Goal: Information Seeking & Learning: Learn about a topic

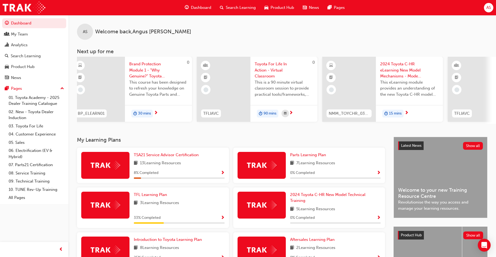
scroll to position [0, 131]
click at [393, 43] on div "AS Welcome back , Angus Shelton Next up for me 0 SPK3001 SPK3001 Service Adviso…" at bounding box center [282, 69] width 428 height 109
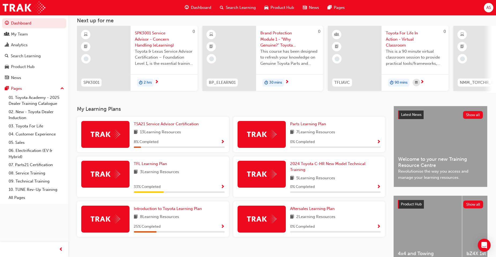
scroll to position [64, 0]
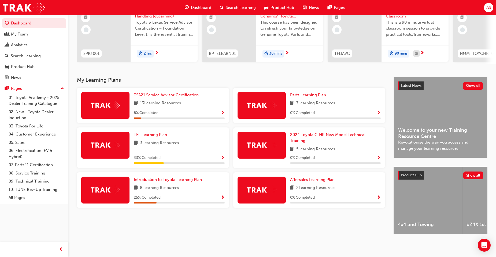
click at [221, 155] on span "Show Progress" at bounding box center [223, 157] width 4 height 5
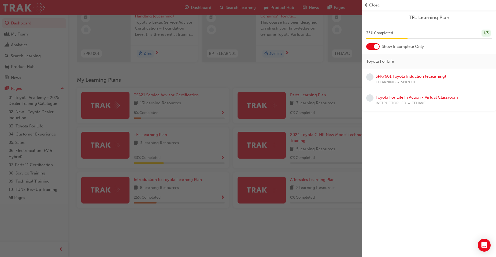
click at [391, 75] on link "SPK7601 Toyota Induction (eLearning)" at bounding box center [411, 76] width 71 height 5
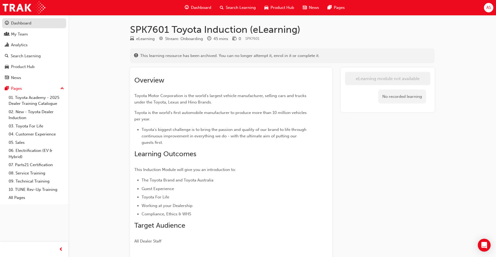
click at [34, 25] on div "Dashboard" at bounding box center [34, 23] width 59 height 7
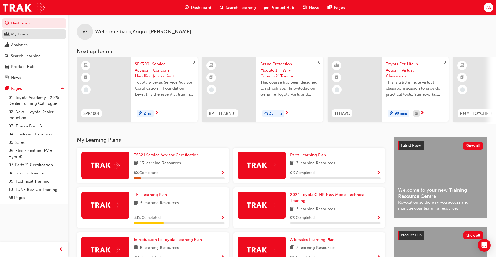
click at [35, 34] on div "My Team" at bounding box center [34, 34] width 59 height 7
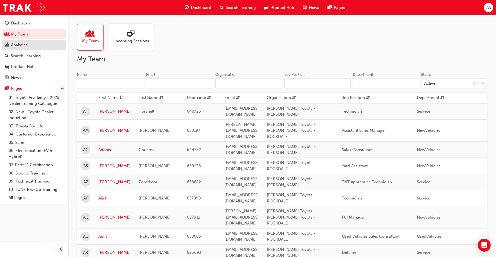
click at [33, 47] on div "Analytics" at bounding box center [34, 45] width 59 height 7
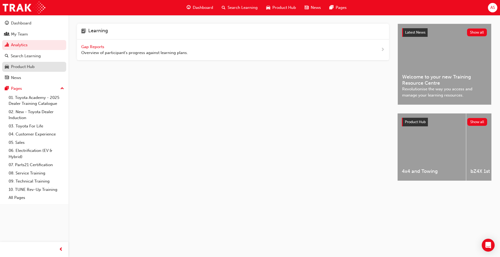
click at [36, 65] on div "Product Hub" at bounding box center [34, 66] width 59 height 7
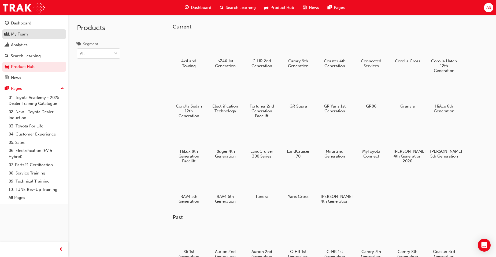
click at [38, 36] on div "My Team" at bounding box center [34, 34] width 59 height 7
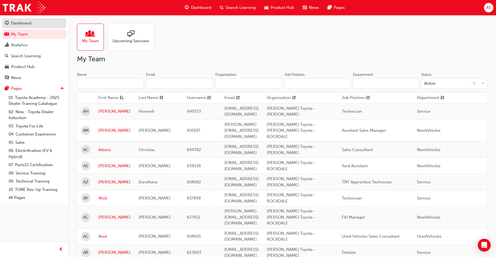
click at [39, 23] on div "Dashboard" at bounding box center [34, 23] width 59 height 7
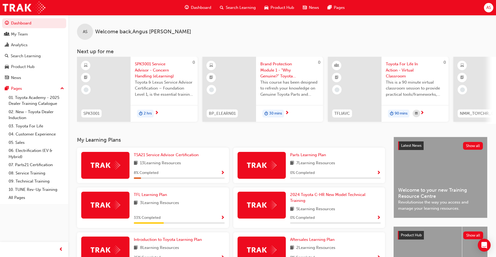
drag, startPoint x: 162, startPoint y: 122, endPoint x: 171, endPoint y: 124, distance: 9.4
click at [171, 124] on div "0 SPK3001 SPK3001 Service Advisor - Concern Handling (eLearning) Toyota & Lexus…" at bounding box center [286, 90] width 419 height 67
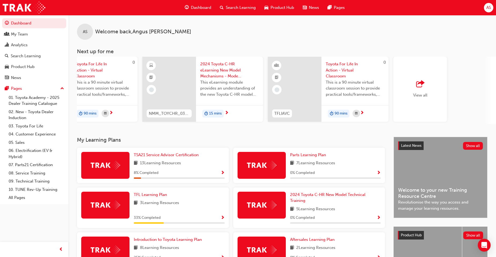
scroll to position [0, 333]
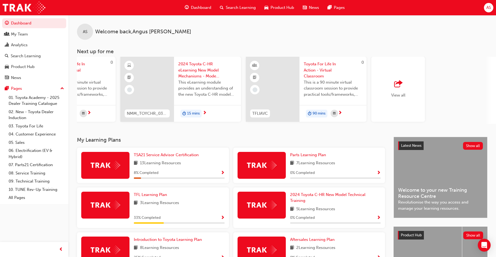
click at [388, 95] on div "View all" at bounding box center [399, 89] width 54 height 65
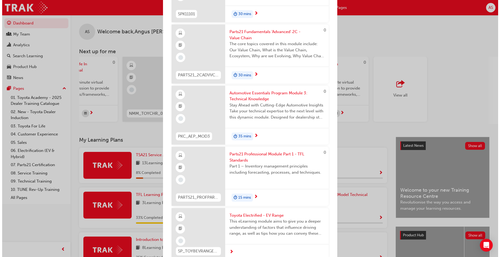
scroll to position [2254, 0]
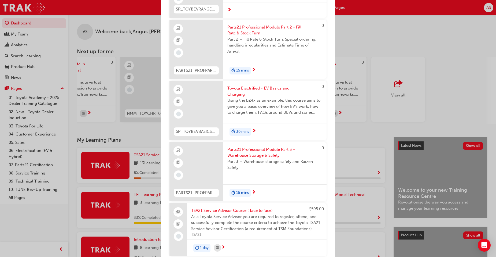
click at [393, 67] on div "Next up for me 0 SPK3001 SPK3001 Service Advisor - Concern Handling (eLearning)…" at bounding box center [248, 128] width 496 height 257
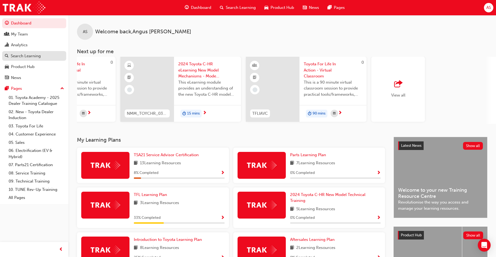
click at [30, 57] on div "Search Learning" at bounding box center [26, 56] width 30 height 6
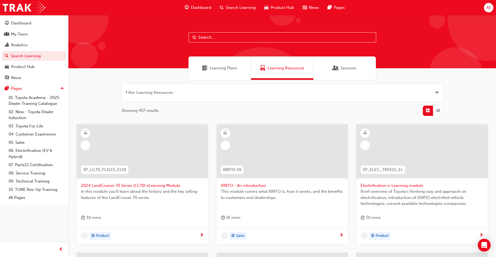
click at [221, 38] on input "text" at bounding box center [283, 37] width 188 height 10
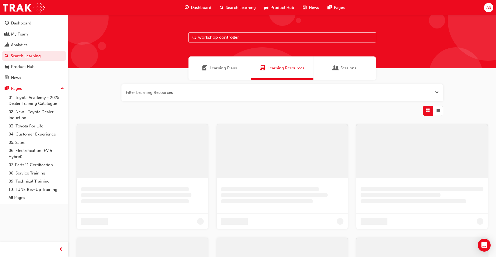
type input "workshop controller"
click at [222, 75] on div "Learning Plans" at bounding box center [220, 67] width 63 height 23
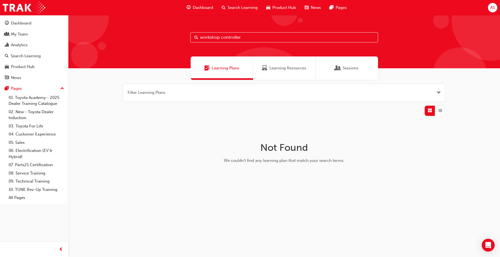
click at [287, 67] on span "Learning Resources" at bounding box center [288, 68] width 37 height 6
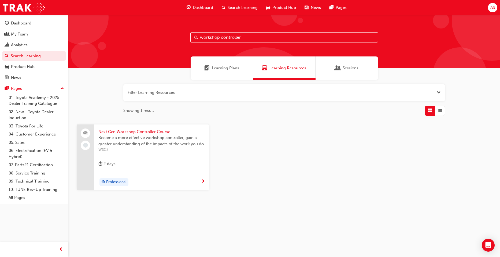
click at [158, 132] on span "Next Gen Workshop Controller Course" at bounding box center [151, 132] width 107 height 6
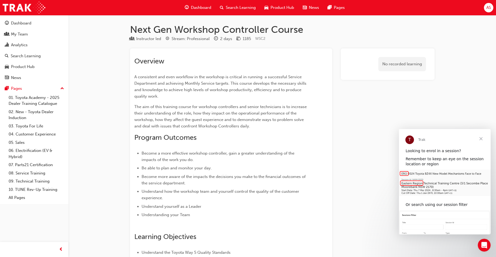
click at [355, 63] on div "No recorded learning" at bounding box center [387, 64] width 85 height 23
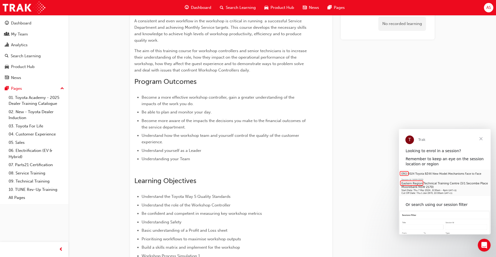
scroll to position [161, 0]
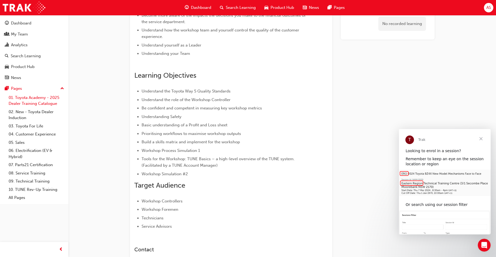
click at [24, 95] on link "01. Toyota Academy - 2025 Dealer Training Catalogue" at bounding box center [36, 100] width 60 height 14
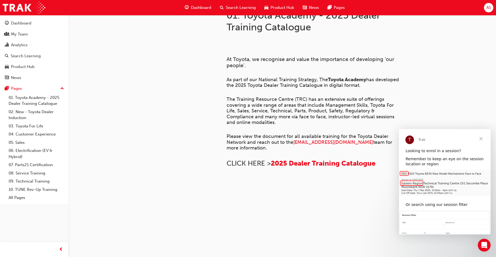
scroll to position [140, 0]
click at [25, 25] on div "Dashboard" at bounding box center [21, 23] width 20 height 6
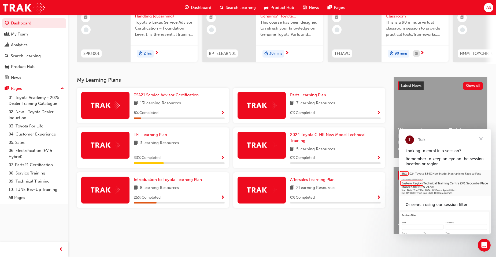
scroll to position [64, 0]
click at [377, 190] on div "Aftersales Learning Plan 2 Learning Resources 0 % Completed" at bounding box center [335, 189] width 91 height 27
click at [380, 195] on span "Show Progress" at bounding box center [379, 197] width 4 height 5
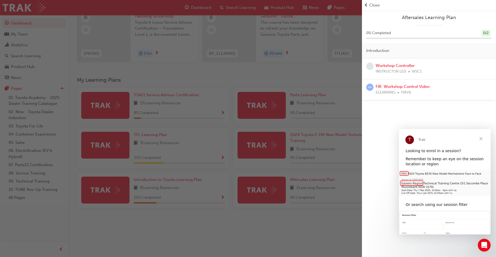
click at [342, 163] on div "button" at bounding box center [181, 128] width 362 height 257
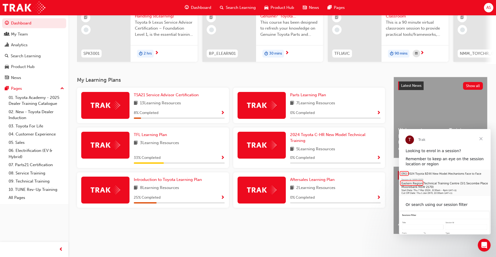
click at [378, 111] on span "Show Progress" at bounding box center [379, 113] width 4 height 5
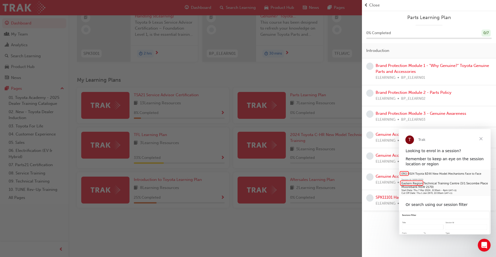
click at [480, 137] on span "Close" at bounding box center [481, 138] width 19 height 19
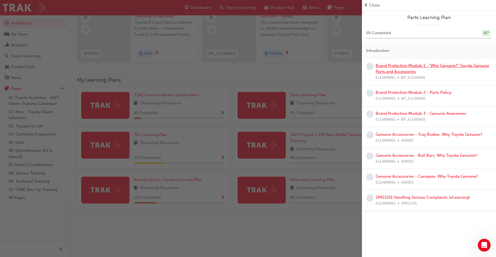
click at [449, 64] on link "Brand Protection Module 1 - "Why Genuine?" Toyota Genuine Parts and Accessories" at bounding box center [432, 68] width 113 height 11
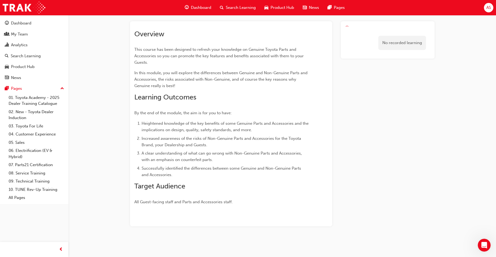
scroll to position [39, 0]
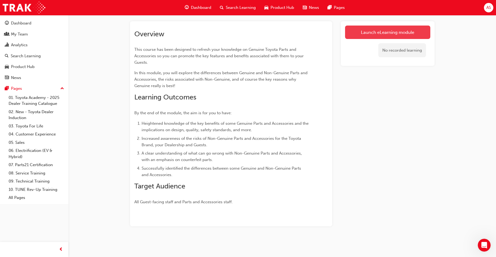
click at [384, 36] on link "Launch eLearning module" at bounding box center [387, 31] width 85 height 13
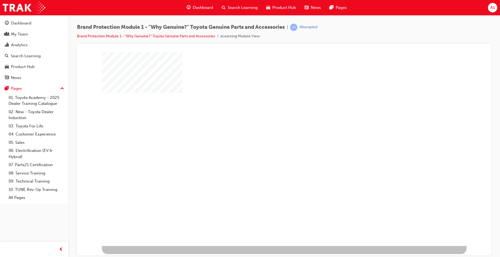
click at [269, 133] on div "play" at bounding box center [269, 133] width 0 height 0
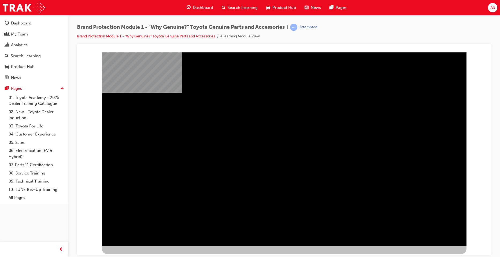
click at [313, 210] on div "video_sparkplugs" at bounding box center [284, 153] width 365 height 193
drag, startPoint x: 301, startPoint y: 170, endPoint x: 91, endPoint y: 152, distance: 210.6
click at [91, 54] on div "video_sparkplugs" at bounding box center [284, 54] width 402 height 0
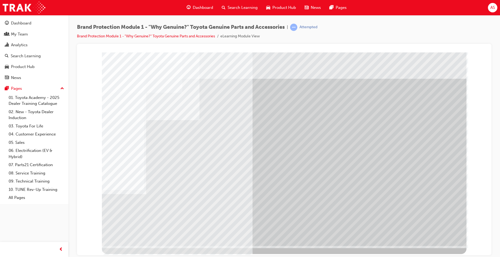
drag, startPoint x: 239, startPoint y: 83, endPoint x: 230, endPoint y: 153, distance: 70.8
drag, startPoint x: 230, startPoint y: 153, endPoint x: 445, endPoint y: 196, distance: 218.5
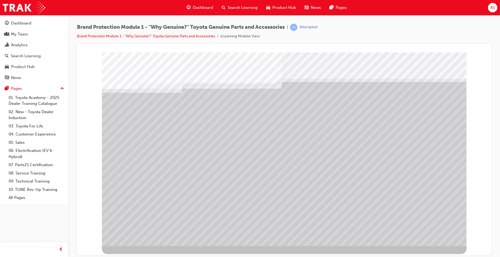
drag, startPoint x: 366, startPoint y: 146, endPoint x: 365, endPoint y: 148, distance: 2.8
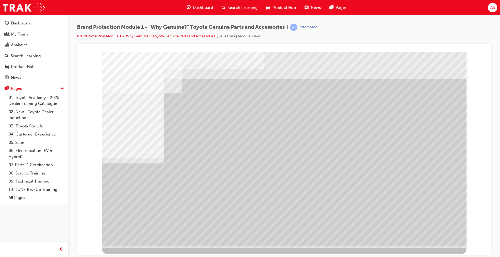
drag, startPoint x: 398, startPoint y: 175, endPoint x: 384, endPoint y: 185, distance: 17.1
drag, startPoint x: 384, startPoint y: 185, endPoint x: 400, endPoint y: 160, distance: 29.5
drag, startPoint x: 412, startPoint y: 115, endPoint x: 409, endPoint y: 115, distance: 3.5
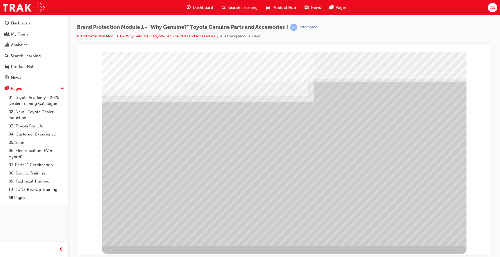
drag, startPoint x: 331, startPoint y: 143, endPoint x: 302, endPoint y: 142, distance: 29.0
drag, startPoint x: 294, startPoint y: 141, endPoint x: 270, endPoint y: 140, distance: 24.7
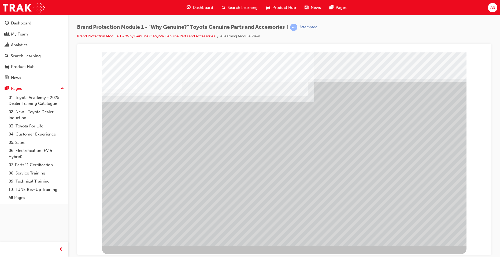
drag, startPoint x: 256, startPoint y: 140, endPoint x: 251, endPoint y: 140, distance: 5.4
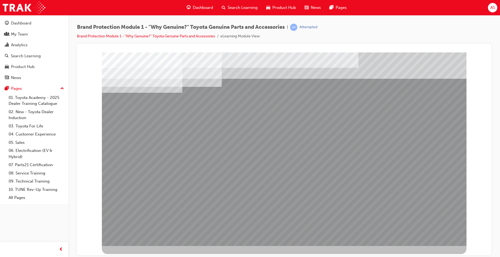
drag, startPoint x: 254, startPoint y: 191, endPoint x: 249, endPoint y: 193, distance: 5.2
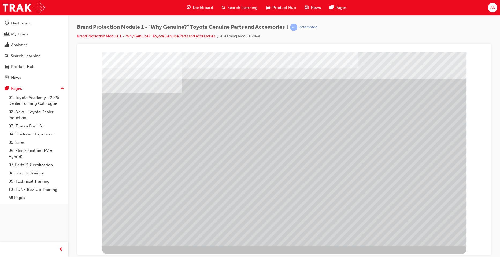
drag, startPoint x: 255, startPoint y: 171, endPoint x: 249, endPoint y: 169, distance: 6.4
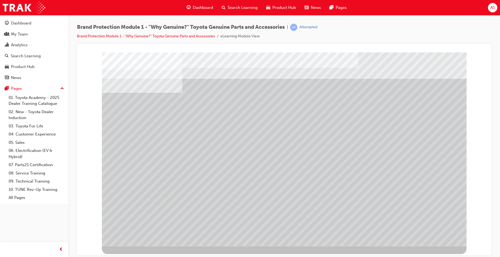
click at [448, 237] on div "multistate" at bounding box center [284, 148] width 365 height 193
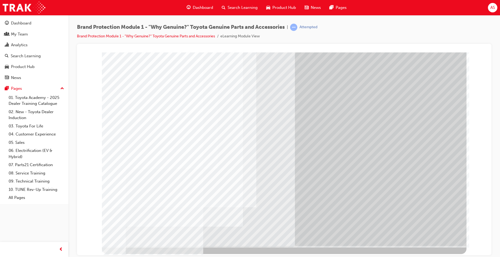
drag, startPoint x: 310, startPoint y: 79, endPoint x: 357, endPoint y: 96, distance: 49.7
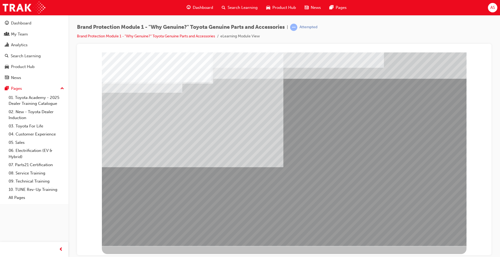
drag, startPoint x: 208, startPoint y: 150, endPoint x: 206, endPoint y: 130, distance: 20.5
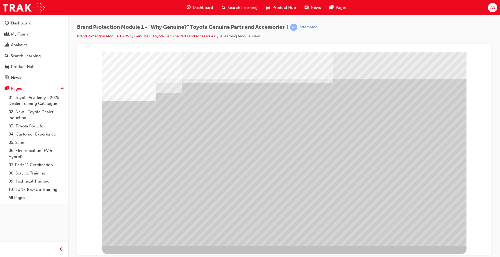
drag, startPoint x: 216, startPoint y: 206, endPoint x: 235, endPoint y: 167, distance: 43.4
click at [235, 167] on div at bounding box center [284, 148] width 365 height 193
drag, startPoint x: 235, startPoint y: 178, endPoint x: 208, endPoint y: 219, distance: 49.1
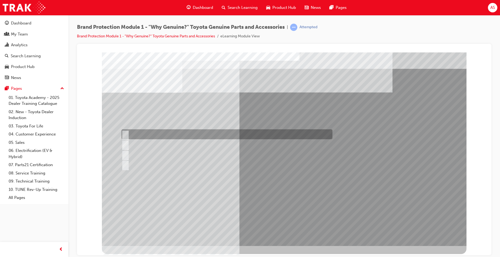
click at [188, 136] on div at bounding box center [225, 134] width 211 height 10
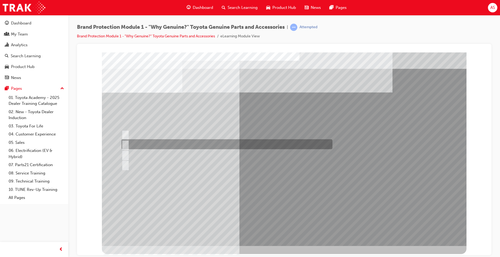
click at [148, 145] on div at bounding box center [225, 144] width 211 height 10
radio input "false"
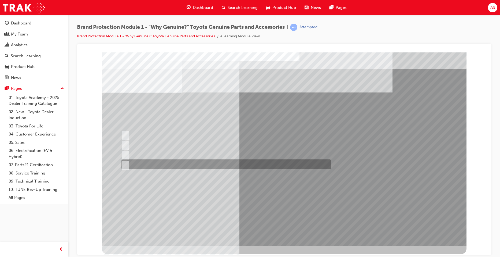
click at [154, 163] on div at bounding box center [225, 164] width 210 height 10
radio input "false"
radio input "true"
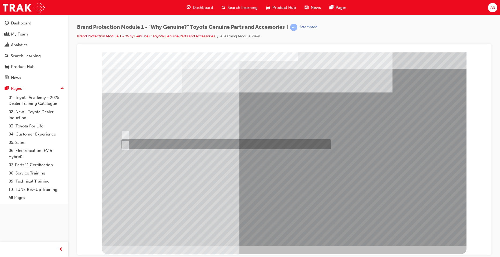
click at [155, 142] on div at bounding box center [225, 144] width 210 height 10
radio input "true"
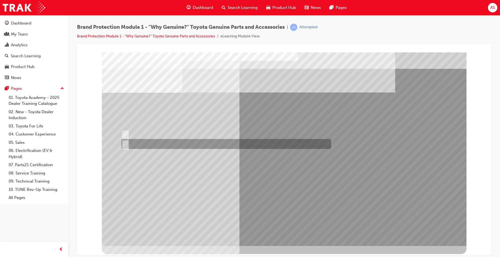
click at [200, 139] on div at bounding box center [225, 144] width 210 height 10
radio input "true"
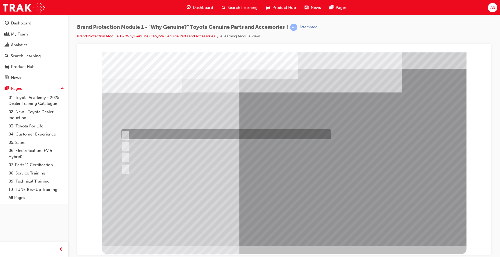
click at [226, 131] on div at bounding box center [225, 134] width 210 height 10
radio input "true"
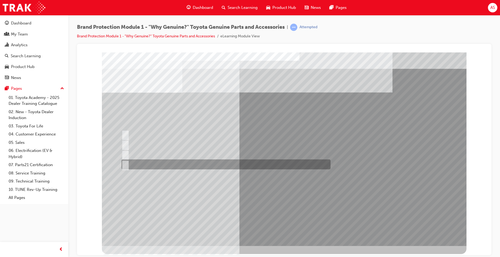
click at [249, 160] on div at bounding box center [224, 164] width 209 height 10
radio input "true"
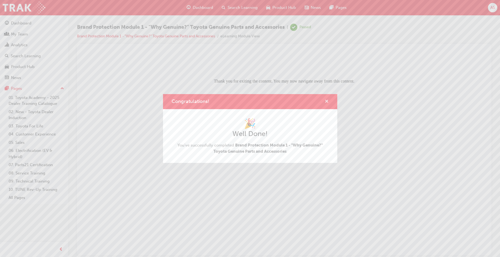
click at [328, 100] on span "cross-icon" at bounding box center [327, 101] width 4 height 5
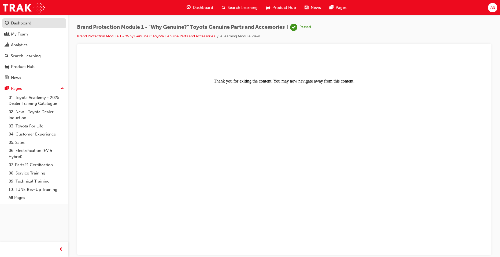
click at [40, 25] on div "Dashboard" at bounding box center [34, 23] width 59 height 7
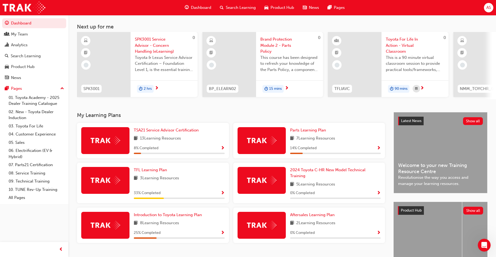
scroll to position [54, 0]
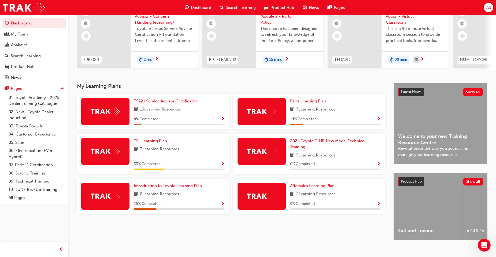
click at [306, 103] on span "Parts Learning Plan" at bounding box center [308, 100] width 36 height 5
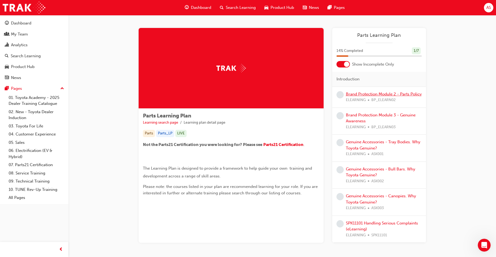
click at [372, 96] on link "Brand Protection Module 2 - Parts Policy" at bounding box center [384, 93] width 76 height 5
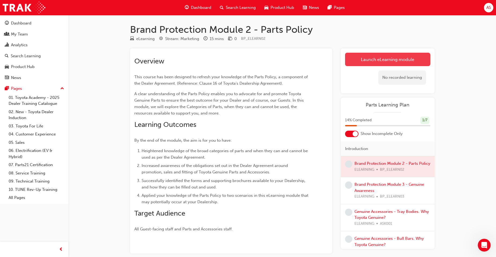
click at [371, 61] on link "Launch eLearning module" at bounding box center [387, 59] width 85 height 13
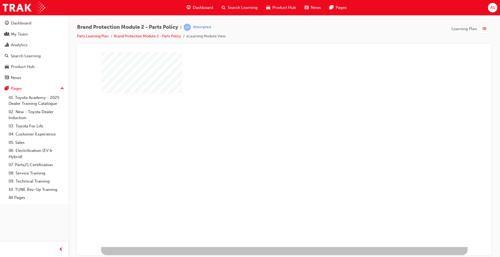
click at [269, 134] on div "play" at bounding box center [269, 134] width 0 height 0
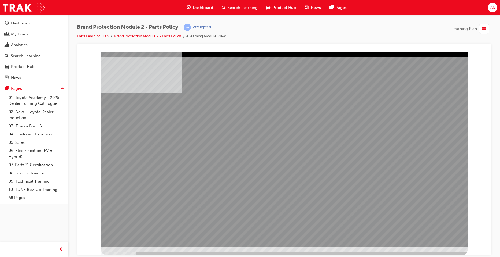
click at [338, 188] on div at bounding box center [284, 149] width 367 height 194
drag, startPoint x: 411, startPoint y: 191, endPoint x: 419, endPoint y: 190, distance: 8.1
drag, startPoint x: 419, startPoint y: 190, endPoint x: 347, endPoint y: 188, distance: 71.4
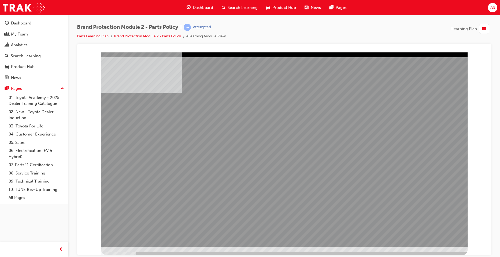
drag, startPoint x: 410, startPoint y: 202, endPoint x: 395, endPoint y: 197, distance: 15.6
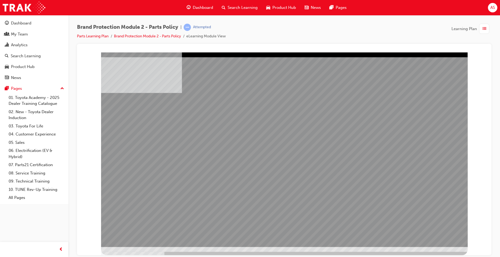
drag, startPoint x: 241, startPoint y: 167, endPoint x: 323, endPoint y: 180, distance: 83.3
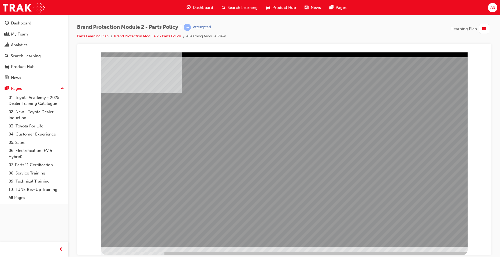
drag, startPoint x: 444, startPoint y: 237, endPoint x: 441, endPoint y: 235, distance: 3.8
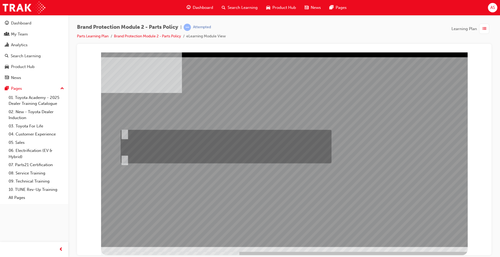
radio input "true"
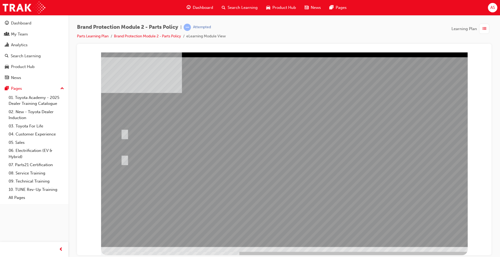
drag, startPoint x: 207, startPoint y: 150, endPoint x: 209, endPoint y: 155, distance: 6.0
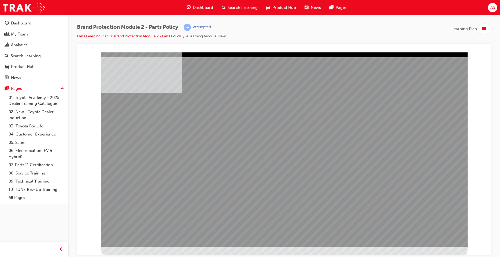
drag, startPoint x: 266, startPoint y: 155, endPoint x: 270, endPoint y: 155, distance: 4.1
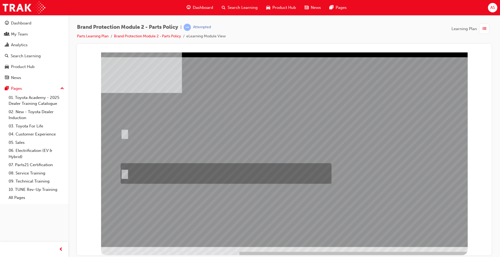
radio input "true"
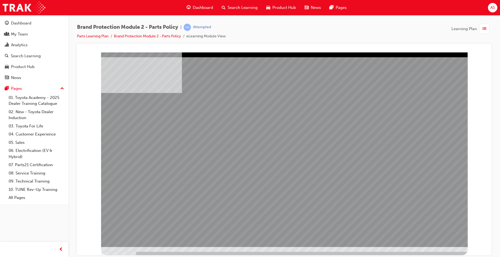
drag, startPoint x: 259, startPoint y: 175, endPoint x: 184, endPoint y: 167, distance: 75.6
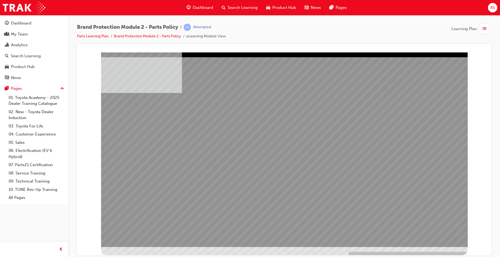
drag, startPoint x: 386, startPoint y: 163, endPoint x: 397, endPoint y: 177, distance: 18.0
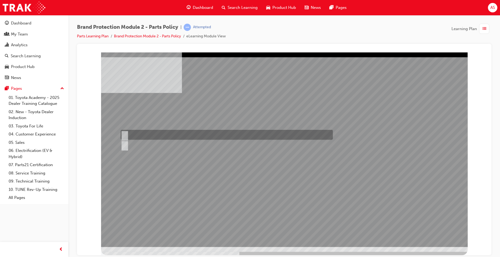
radio input "true"
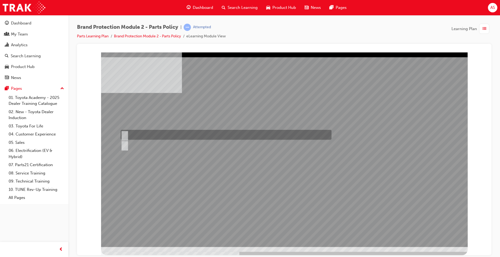
radio input "true"
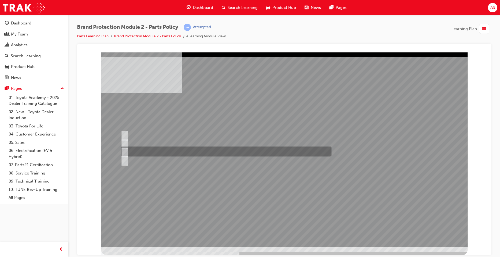
radio input "true"
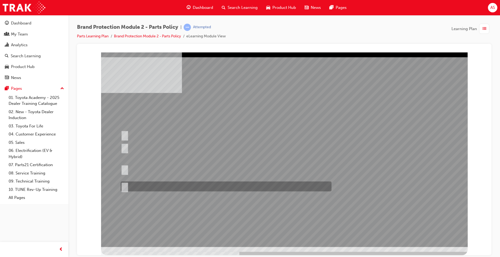
radio input "true"
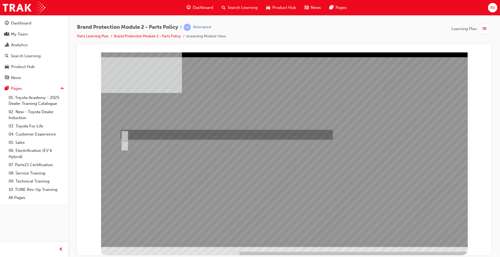
radio input "true"
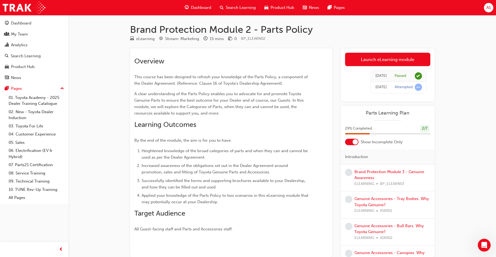
click at [488, 67] on div "Brand Protection Module 2 - Parts Policy eLearning Stream: Marketing 15 mins 0 …" at bounding box center [248, 143] width 496 height 287
click at [419, 88] on span "learningRecordVerb_ATTEMPT-icon" at bounding box center [418, 86] width 7 height 7
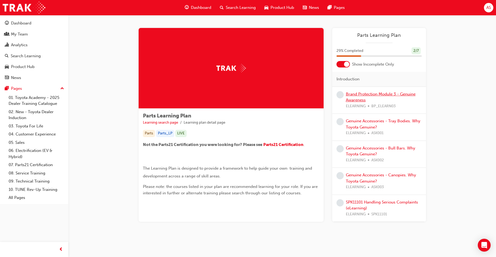
click at [366, 98] on link "Brand Protection Module 3 - Genuine Awareness" at bounding box center [381, 96] width 70 height 11
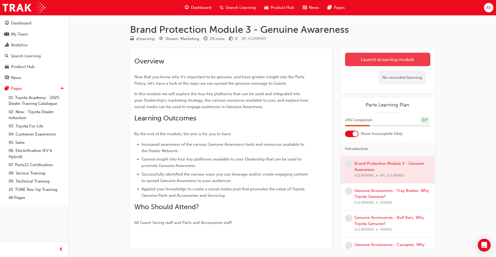
click at [397, 61] on link "Launch eLearning module" at bounding box center [387, 59] width 85 height 13
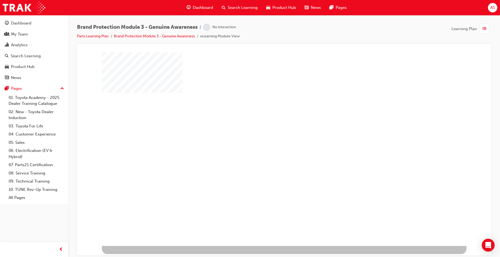
click at [269, 133] on div "play" at bounding box center [269, 133] width 0 height 0
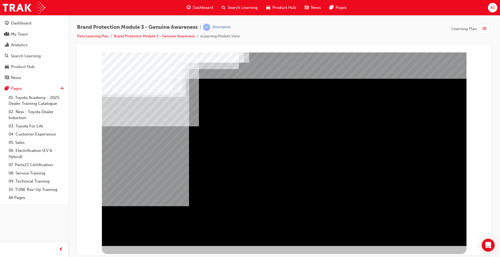
click at [136, 255] on div "NEXT Trigger this button to go to the next slide" at bounding box center [119, 260] width 34 height 10
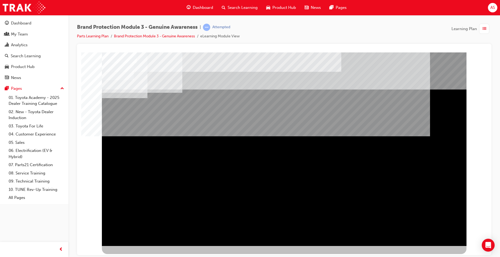
click at [136, 255] on div "NEXT Trigger this button to go to the next slide" at bounding box center [119, 260] width 34 height 10
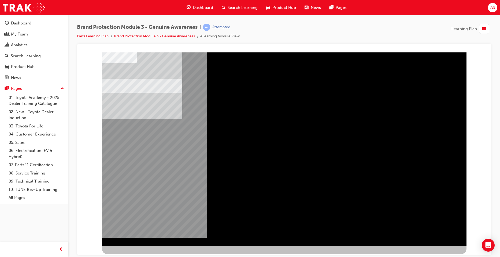
click at [136, 255] on div "NEXT Trigger this button to go to the next slide" at bounding box center [119, 260] width 34 height 10
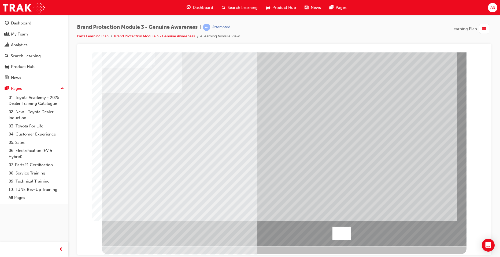
click at [440, 232] on div "" at bounding box center [284, 148] width 365 height 193
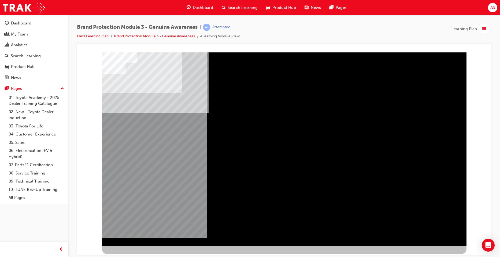
click at [136, 255] on div "NEXT Trigger this button to go to the next slide" at bounding box center [119, 260] width 34 height 10
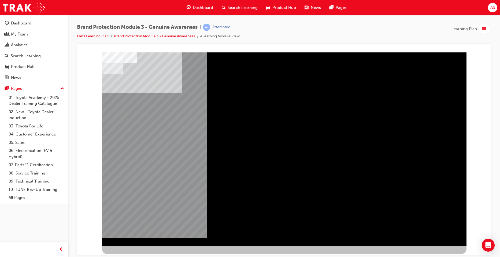
click at [136, 255] on div "NEXT Trigger this button to go to the next slide" at bounding box center [119, 260] width 34 height 10
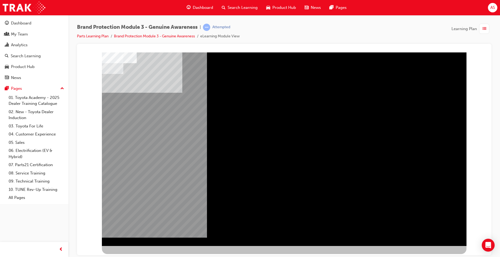
click at [136, 255] on div "NEXT Trigger this button to go to the next slide" at bounding box center [119, 260] width 34 height 10
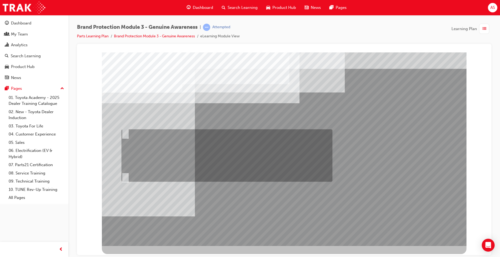
click at [191, 159] on div at bounding box center [225, 155] width 211 height 52
radio input "true"
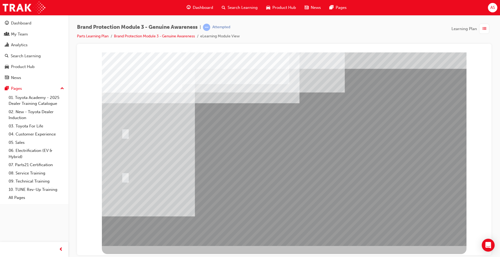
click at [276, 212] on div at bounding box center [284, 148] width 365 height 193
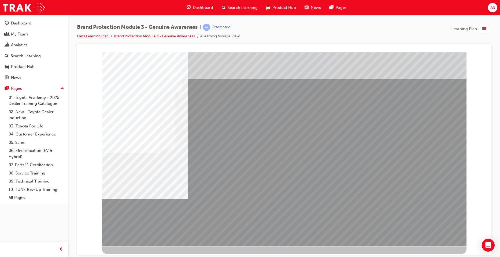
click at [434, 235] on div "multistate" at bounding box center [284, 153] width 365 height 193
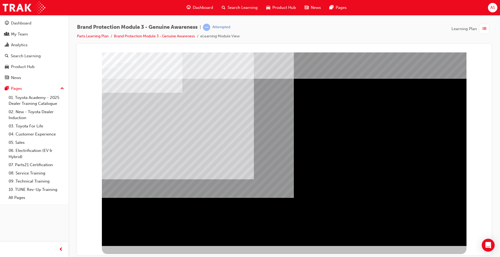
click at [434, 235] on div "" at bounding box center [284, 153] width 365 height 193
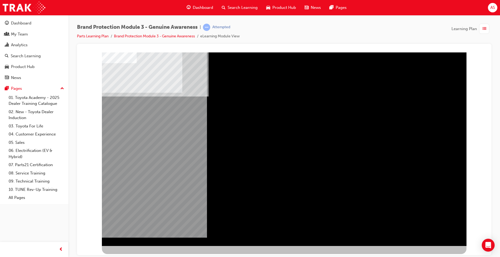
click at [136, 255] on div "NEXT Trigger this button to go to the next slide" at bounding box center [119, 260] width 34 height 10
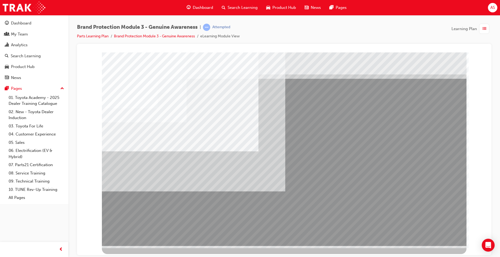
drag, startPoint x: 206, startPoint y: 182, endPoint x: 170, endPoint y: 178, distance: 36.4
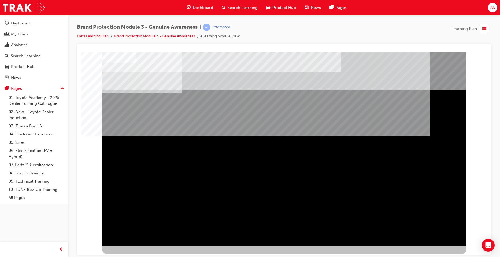
click at [136, 255] on div "NEXT Trigger this button to go to the next slide" at bounding box center [119, 260] width 34 height 10
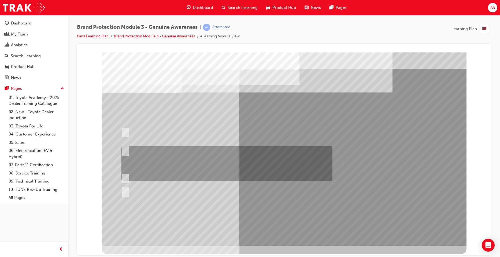
click at [177, 160] on div at bounding box center [225, 163] width 211 height 34
radio input "true"
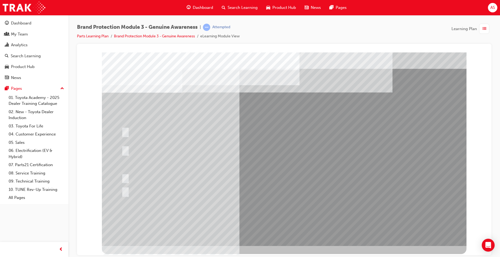
click at [291, 33] on div "Brand Protection Module 3 - Genuine Awareness | Attempted Parts Learning Plan B…" at bounding box center [284, 34] width 415 height 20
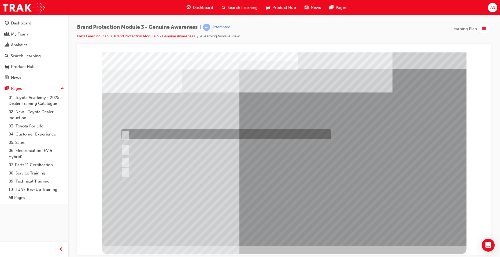
click at [158, 130] on div at bounding box center [225, 134] width 210 height 10
radio input "true"
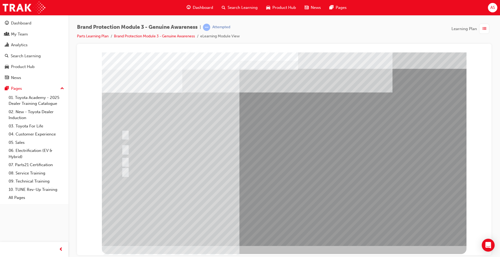
click at [212, 143] on div at bounding box center [225, 148] width 210 height 19
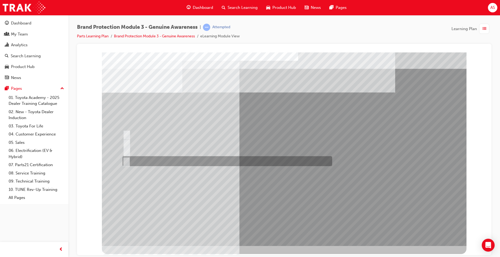
click at [204, 156] on div at bounding box center [226, 161] width 210 height 10
radio input "true"
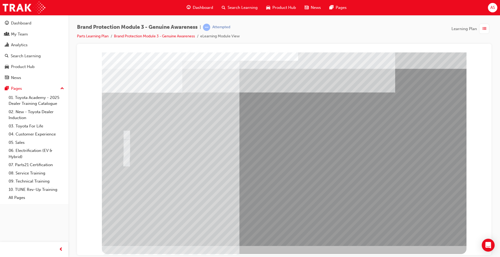
click at [159, 139] on div at bounding box center [227, 143] width 210 height 10
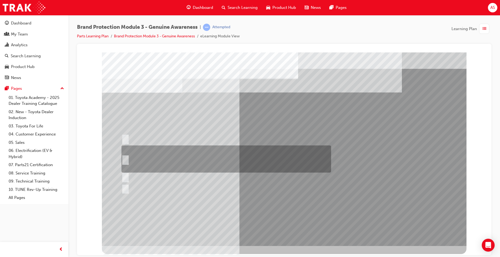
click at [225, 157] on div at bounding box center [225, 158] width 210 height 27
radio input "true"
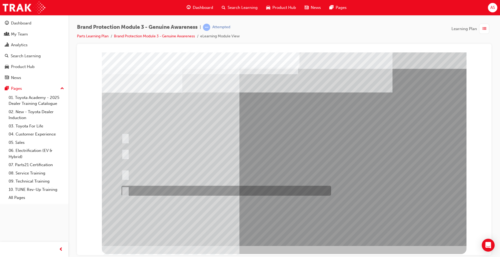
click at [206, 189] on div at bounding box center [225, 190] width 210 height 10
radio input "true"
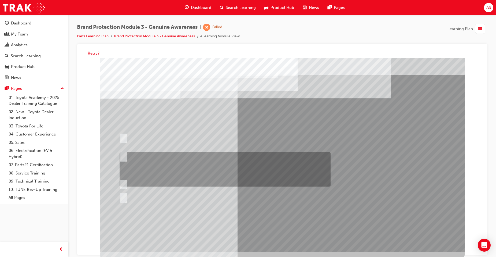
click at [196, 162] on div at bounding box center [223, 169] width 211 height 34
radio input "true"
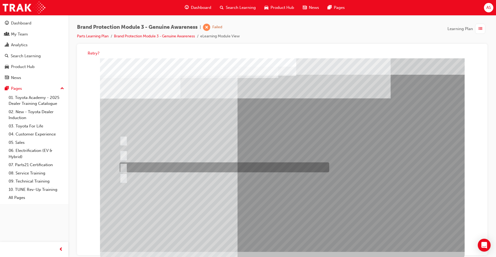
click at [211, 169] on div at bounding box center [223, 167] width 210 height 10
radio input "true"
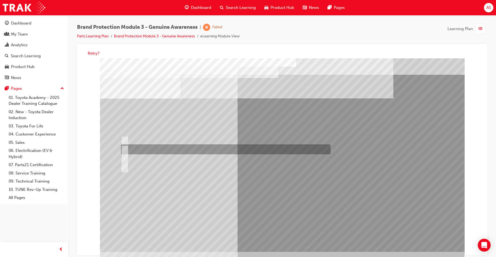
click at [144, 146] on div at bounding box center [225, 149] width 210 height 10
radio input "true"
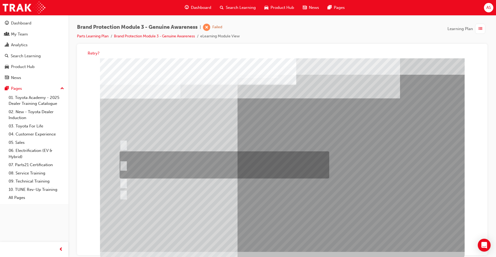
click at [192, 162] on div at bounding box center [223, 164] width 210 height 27
radio input "true"
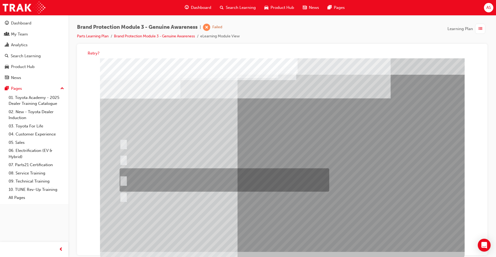
click at [178, 192] on div at bounding box center [223, 197] width 210 height 10
radio input "true"
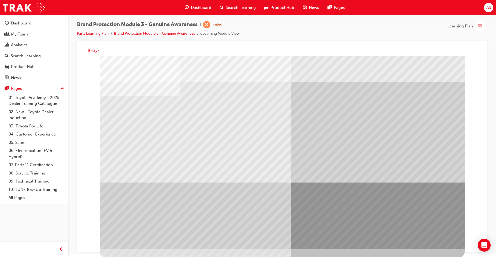
scroll to position [4, 0]
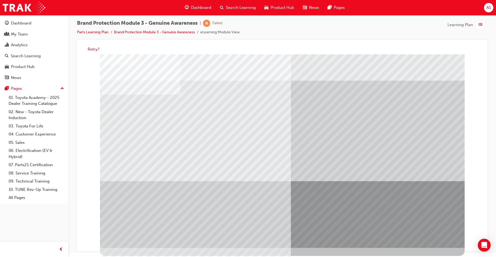
click at [94, 51] on button "Retry?" at bounding box center [94, 49] width 12 height 6
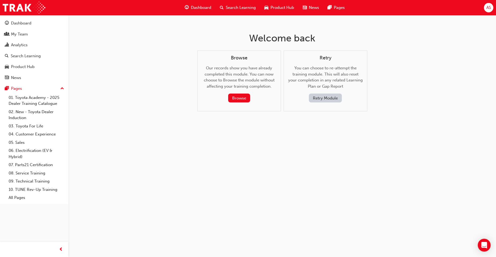
scroll to position [0, 0]
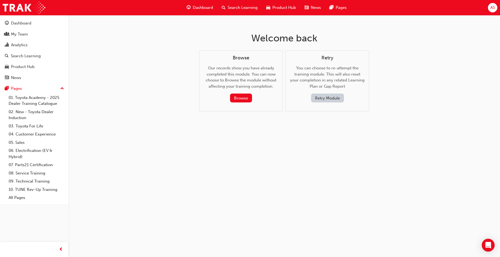
click at [323, 99] on button "Retry Module" at bounding box center [327, 97] width 33 height 9
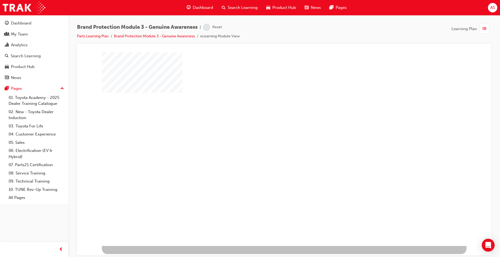
click at [269, 133] on div "play" at bounding box center [269, 133] width 0 height 0
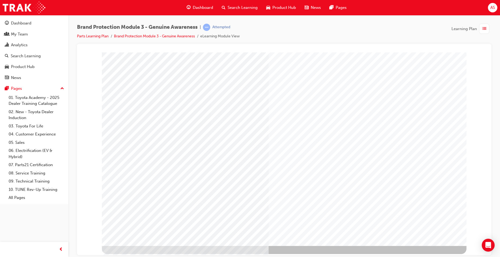
click at [422, 217] on div "Cover page" at bounding box center [284, 148] width 365 height 193
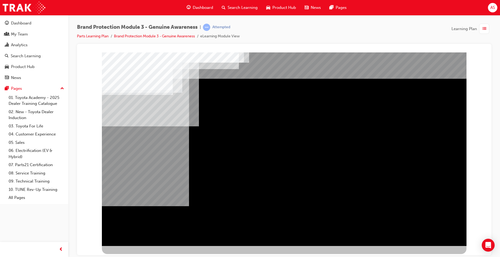
click at [136, 255] on div "NEXT Trigger this button to go to the next slide" at bounding box center [119, 260] width 34 height 10
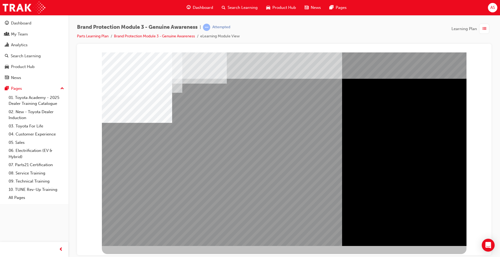
drag, startPoint x: 318, startPoint y: 190, endPoint x: 298, endPoint y: 153, distance: 41.9
drag, startPoint x: 298, startPoint y: 153, endPoint x: 293, endPoint y: 113, distance: 40.5
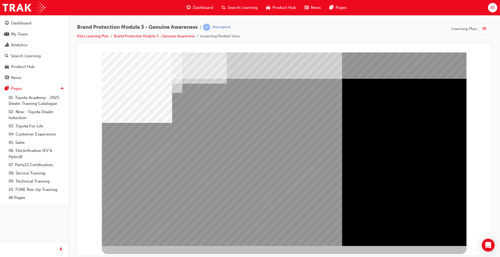
click at [297, 143] on div "multistate" at bounding box center [284, 148] width 365 height 193
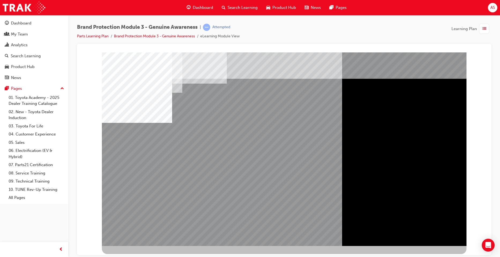
click at [436, 231] on div "multistate" at bounding box center [284, 148] width 365 height 193
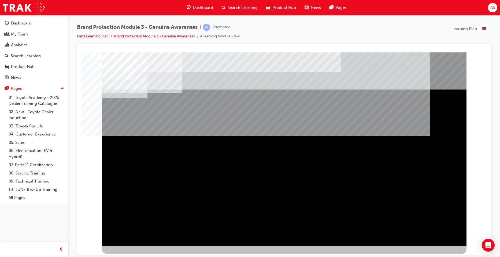
click at [136, 255] on div "NEXT Trigger this button to go to the next slide" at bounding box center [119, 260] width 34 height 10
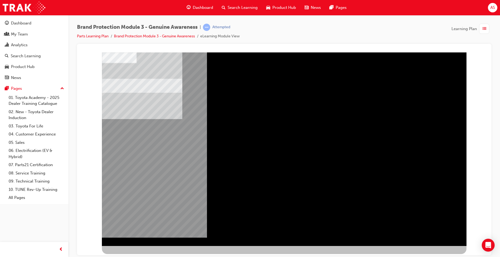
click at [136, 255] on div "NEXT Trigger this button to go to the next slide" at bounding box center [119, 260] width 34 height 10
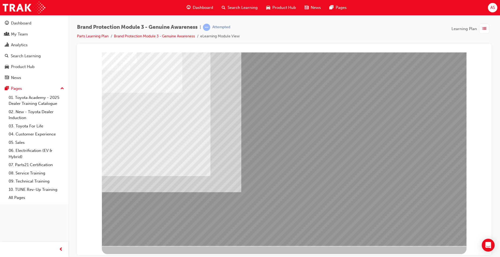
click at [392, 170] on div "multistate" at bounding box center [284, 148] width 365 height 193
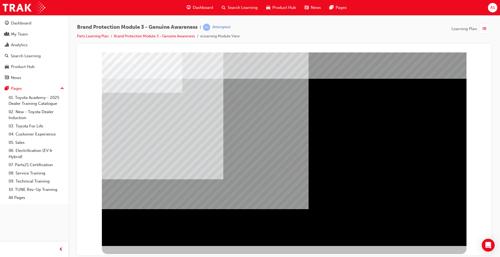
click at [441, 233] on div "" at bounding box center [284, 148] width 365 height 193
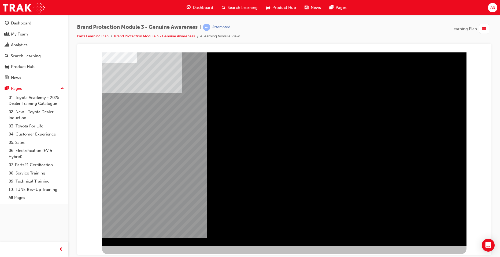
click at [136, 255] on div "NEXT Trigger this button to go to the next slide" at bounding box center [119, 260] width 34 height 10
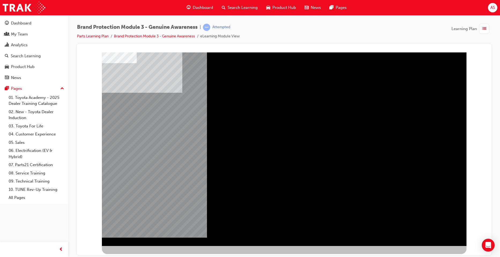
click at [136, 255] on div "NEXT Trigger this button to go to the next slide" at bounding box center [119, 260] width 34 height 10
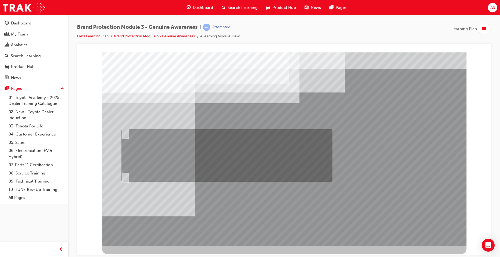
click at [172, 143] on div at bounding box center [225, 155] width 211 height 52
radio input "true"
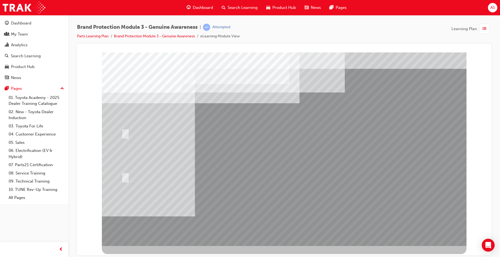
click at [289, 216] on div at bounding box center [284, 148] width 365 height 193
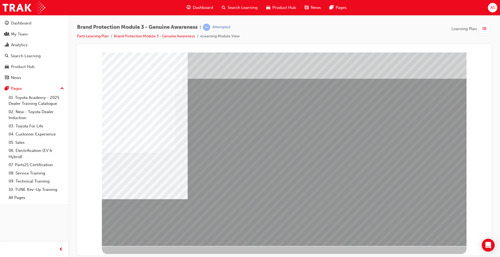
click at [444, 232] on div "multistate" at bounding box center [284, 153] width 365 height 193
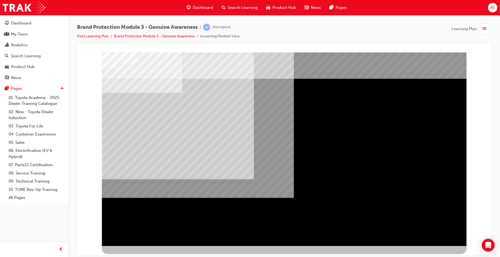
click at [444, 232] on div "" at bounding box center [284, 153] width 365 height 193
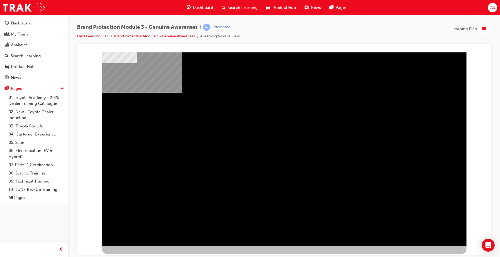
click at [136, 255] on div "NEXT Trigger this button to go to the next slide" at bounding box center [119, 260] width 34 height 10
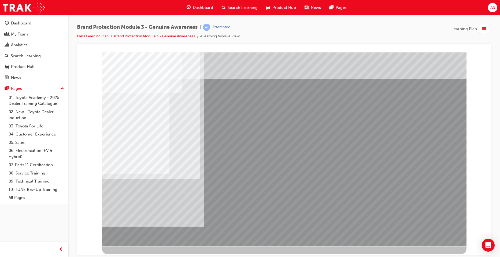
drag, startPoint x: 223, startPoint y: 113, endPoint x: 224, endPoint y: 116, distance: 2.7
drag, startPoint x: 225, startPoint y: 118, endPoint x: 224, endPoint y: 121, distance: 2.8
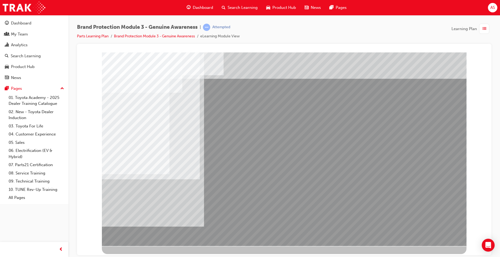
drag, startPoint x: 222, startPoint y: 216, endPoint x: 348, endPoint y: 230, distance: 126.9
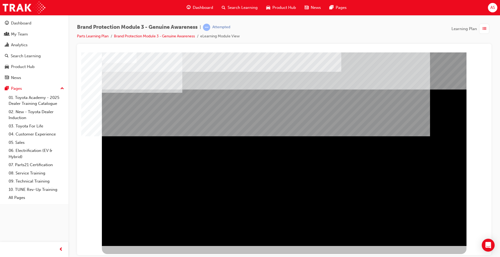
click at [136, 255] on div "NEXT Trigger this button to go to the next slide" at bounding box center [119, 260] width 34 height 10
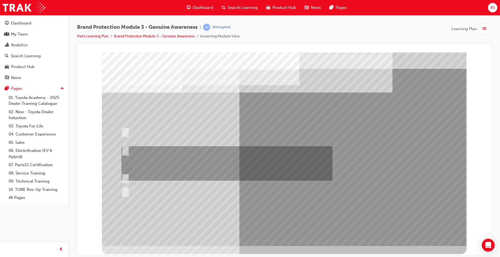
drag, startPoint x: 214, startPoint y: 153, endPoint x: 219, endPoint y: 158, distance: 6.6
click at [214, 153] on div at bounding box center [225, 163] width 211 height 34
radio input "true"
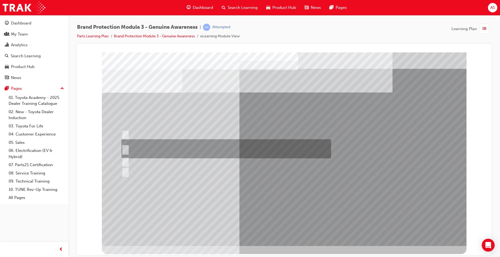
click at [222, 148] on div at bounding box center [225, 148] width 210 height 19
radio input "true"
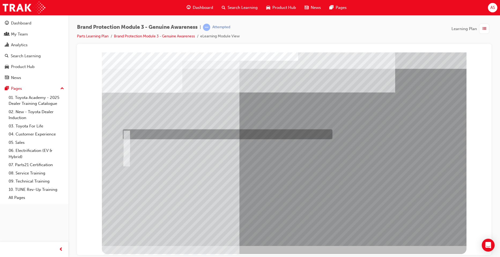
click at [199, 133] on div at bounding box center [227, 134] width 210 height 10
radio input "true"
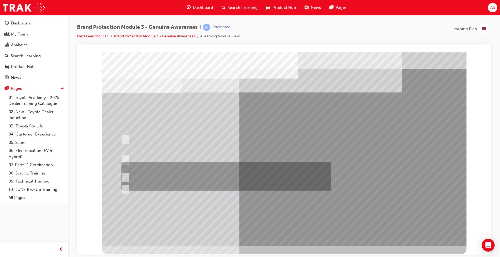
click at [205, 165] on div at bounding box center [225, 176] width 210 height 28
radio input "true"
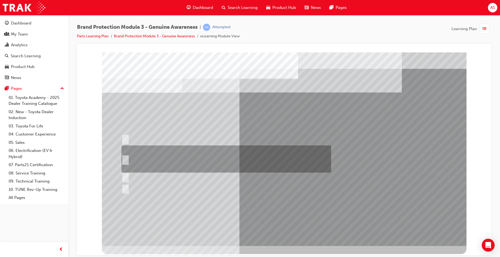
click at [210, 154] on div at bounding box center [225, 158] width 210 height 27
radio input "true"
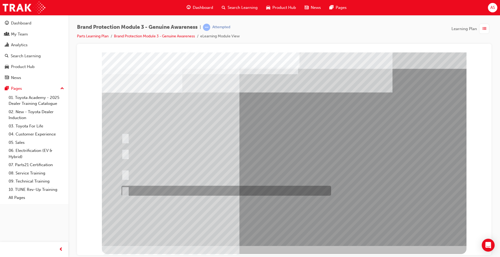
click at [177, 189] on div at bounding box center [225, 190] width 210 height 10
radio input "true"
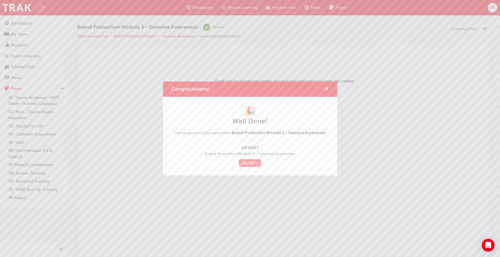
click at [252, 163] on link "Start Now" at bounding box center [250, 163] width 23 height 8
click at [254, 164] on link "Start Now" at bounding box center [250, 163] width 23 height 8
click at [327, 88] on span "cross-icon" at bounding box center [327, 89] width 4 height 5
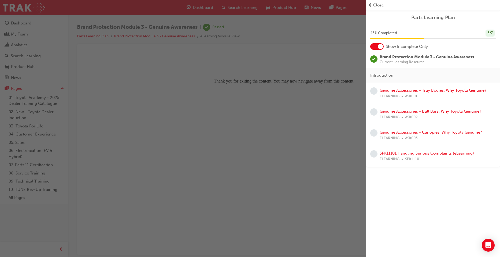
click at [431, 90] on link "Genuine Accessories - Tray Bodies. Why Toyota Genuine?" at bounding box center [433, 90] width 107 height 5
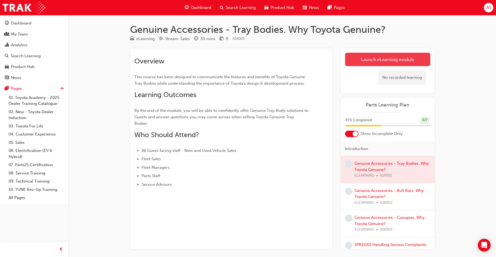
click at [389, 62] on link "Launch eLearning module" at bounding box center [387, 59] width 85 height 13
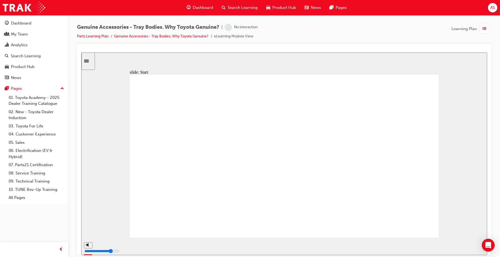
drag, startPoint x: 160, startPoint y: 243, endPoint x: 457, endPoint y: 233, distance: 297.4
click at [457, 233] on div "slide: Learning Objectives Check Notes (starting from By the end…) Learning Obj…" at bounding box center [284, 153] width 406 height 202
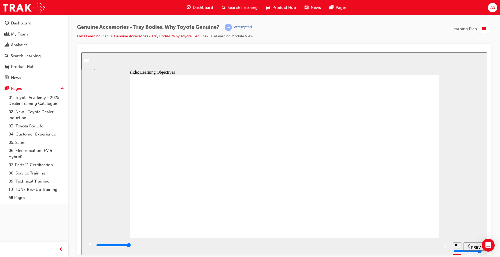
drag, startPoint x: 111, startPoint y: 247, endPoint x: 571, endPoint y: 276, distance: 460.8
click at [488, 241] on html "slide: Development Graph Group 1 Oval 1 Accessory F&B Check Notes Genuine Vs No…" at bounding box center [284, 153] width 406 height 202
drag, startPoint x: 112, startPoint y: 244, endPoint x: 474, endPoint y: 137, distance: 377.4
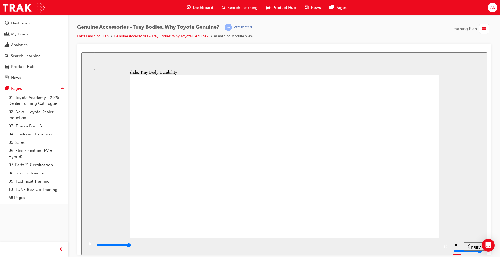
click at [488, 209] on html "slide: Tray Body Durability Tray Body Durability Durability and fatigue resista…" at bounding box center [284, 153] width 406 height 202
click at [420, 187] on div "Tray Body Durability Durability and fatigue resistance are essential! Group Rec…" at bounding box center [284, 157] width 309 height 167
drag, startPoint x: 108, startPoint y: 245, endPoint x: 496, endPoint y: 230, distance: 388.6
click at [488, 230] on html "slide: Benchmarking Benchmarking: Industry practice wherein competitor products…" at bounding box center [284, 153] width 406 height 202
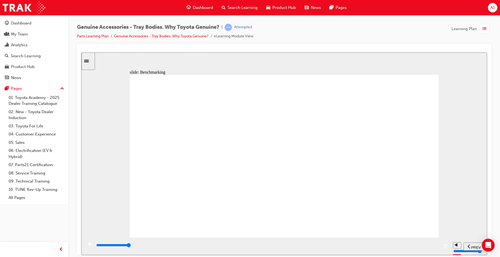
drag, startPoint x: 470, startPoint y: 238, endPoint x: 487, endPoint y: 233, distance: 17.7
click at [487, 233] on div "slide: Benchmarking Rectangle 1 Multiply Rectangular Hotspot Close Chassis on t…" at bounding box center [284, 153] width 406 height 202
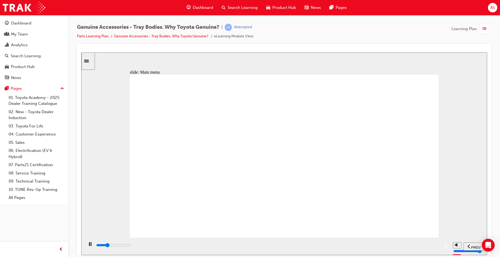
click at [478, 247] on span "PREV" at bounding box center [476, 247] width 10 height 4
drag, startPoint x: 123, startPoint y: 248, endPoint x: 467, endPoint y: 238, distance: 343.8
click at [467, 238] on section "PREV NEXT SUBMIT" at bounding box center [284, 245] width 406 height 17
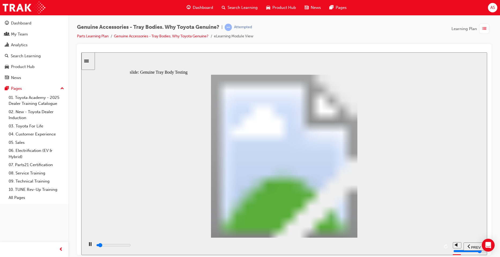
drag, startPoint x: 206, startPoint y: 245, endPoint x: 452, endPoint y: 245, distance: 245.5
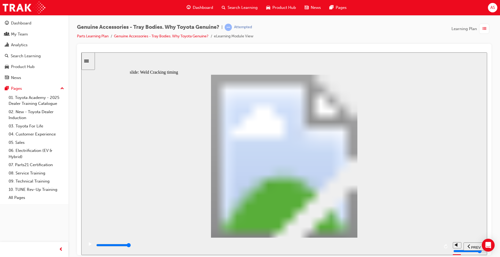
click at [455, 244] on section "PREV NEXT SUBMIT" at bounding box center [284, 245] width 406 height 17
type input "21700"
drag, startPoint x: 227, startPoint y: 182, endPoint x: 229, endPoint y: 178, distance: 4.5
drag, startPoint x: 225, startPoint y: 181, endPoint x: 274, endPoint y: 194, distance: 51.3
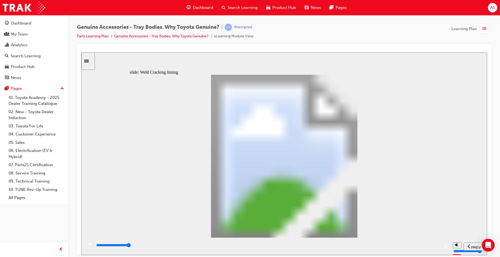
type input "10"
drag, startPoint x: 243, startPoint y: 185, endPoint x: 293, endPoint y: 222, distance: 61.4
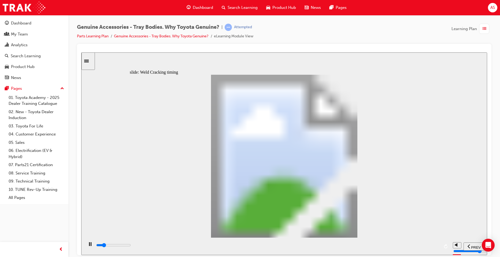
drag, startPoint x: 242, startPoint y: 188, endPoint x: 199, endPoint y: 183, distance: 43.3
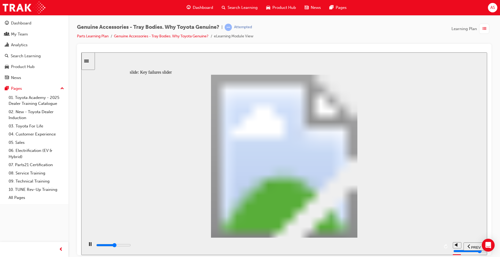
drag, startPoint x: 314, startPoint y: 193, endPoint x: 307, endPoint y: 195, distance: 7.0
type input "7400"
type input "1"
drag, startPoint x: 147, startPoint y: 189, endPoint x: 176, endPoint y: 187, distance: 28.8
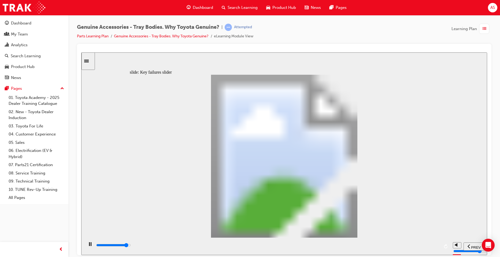
type input "8200"
type input "2"
drag, startPoint x: 172, startPoint y: 186, endPoint x: 204, endPoint y: 185, distance: 32.2
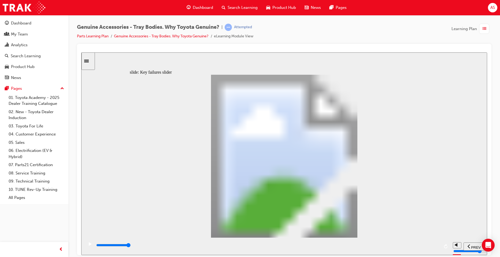
type input "0"
type input "3"
drag, startPoint x: 202, startPoint y: 185, endPoint x: 240, endPoint y: 187, distance: 38.9
drag, startPoint x: 230, startPoint y: 186, endPoint x: 301, endPoint y: 184, distance: 71.4
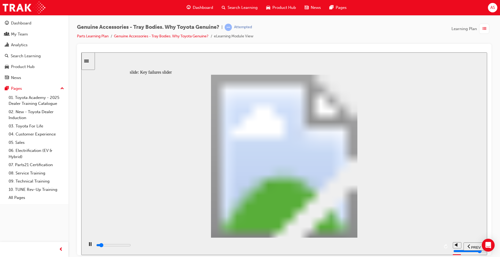
drag, startPoint x: 228, startPoint y: 187, endPoint x: 327, endPoint y: 184, distance: 99.3
drag, startPoint x: 235, startPoint y: 188, endPoint x: 330, endPoint y: 183, distance: 95.3
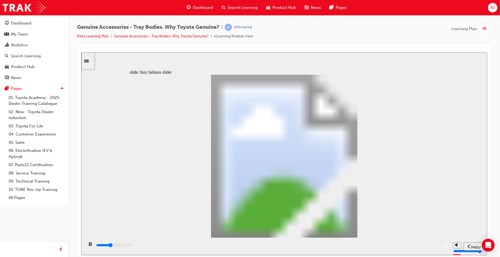
drag, startPoint x: 331, startPoint y: 184, endPoint x: 324, endPoint y: 185, distance: 6.5
click at [485, 243] on div "Open Intercom Messenger" at bounding box center [489, 245] width 14 height 14
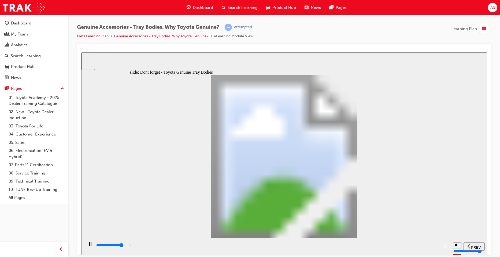
drag, startPoint x: 365, startPoint y: 201, endPoint x: 398, endPoint y: 201, distance: 33.3
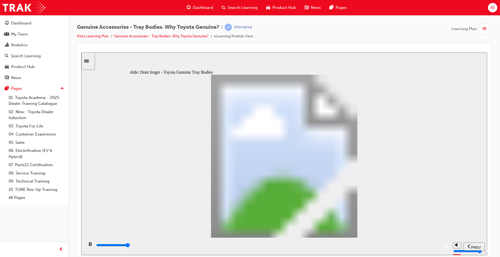
drag, startPoint x: 407, startPoint y: 115, endPoint x: 406, endPoint y: 122, distance: 6.4
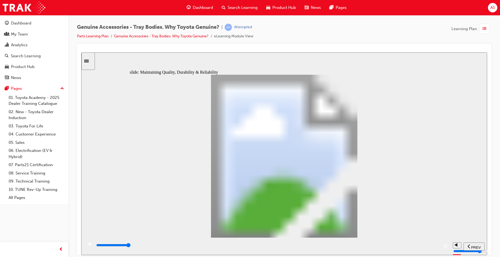
drag, startPoint x: 430, startPoint y: 246, endPoint x: 409, endPoint y: 246, distance: 21.2
click at [409, 246] on div "playback controls" at bounding box center [268, 245] width 344 height 6
drag, startPoint x: 93, startPoint y: 223, endPoint x: 82, endPoint y: 247, distance: 27.1
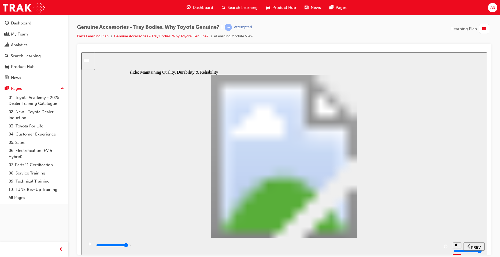
click at [91, 226] on div "slide: Maintaining Quality, Durability & Reliability Why is that bad? Why is th…" at bounding box center [284, 153] width 406 height 202
click at [87, 246] on div "play/pause" at bounding box center [90, 245] width 9 height 9
drag, startPoint x: 209, startPoint y: 168, endPoint x: 271, endPoint y: 149, distance: 64.9
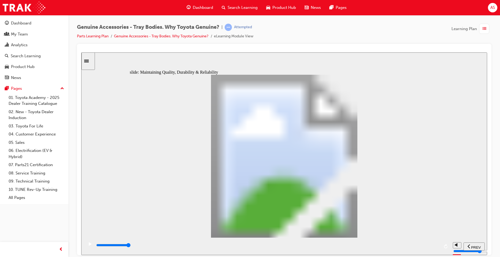
drag, startPoint x: 231, startPoint y: 103, endPoint x: 211, endPoint y: 100, distance: 19.5
drag, startPoint x: 211, startPoint y: 100, endPoint x: 147, endPoint y: 82, distance: 67.1
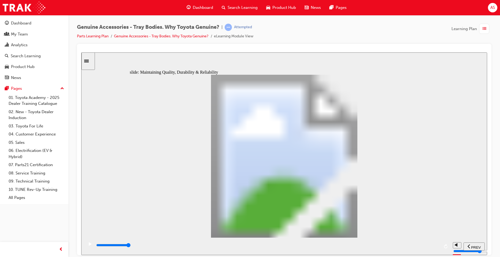
drag, startPoint x: 399, startPoint y: 102, endPoint x: 396, endPoint y: 91, distance: 12.2
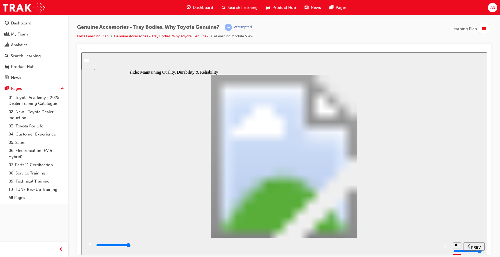
click at [475, 245] on span "PREV" at bounding box center [476, 247] width 10 height 4
drag, startPoint x: 305, startPoint y: 244, endPoint x: 446, endPoint y: 251, distance: 141.6
click at [446, 252] on div "playback controls" at bounding box center [267, 245] width 367 height 17
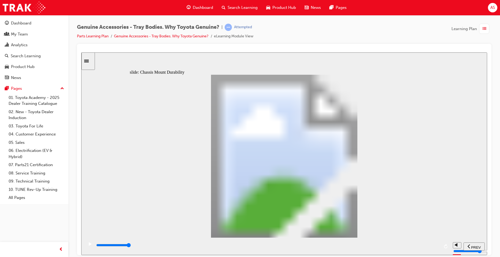
drag, startPoint x: 151, startPoint y: 242, endPoint x: 501, endPoint y: 230, distance: 350.1
click at [488, 230] on html "​true, true, true, false, false, false​ slide: Maintaining Quality, Durability …" at bounding box center [284, 153] width 406 height 202
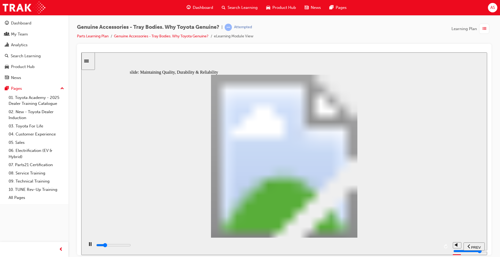
drag, startPoint x: 418, startPoint y: 123, endPoint x: 408, endPoint y: 118, distance: 11.3
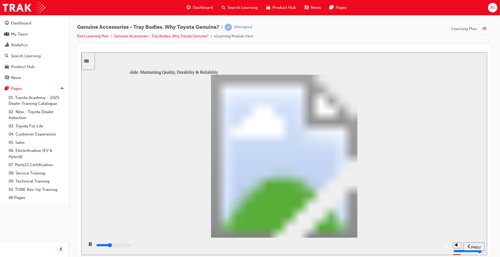
click at [445, 221] on div "slide: Maintaining Quality, Durability & Reliability Why is that bad? Why is th…" at bounding box center [284, 153] width 406 height 202
click at [447, 234] on div "slide: Maintaining Quality, Durability & Reliability Why is that bad? Why is th…" at bounding box center [284, 153] width 406 height 202
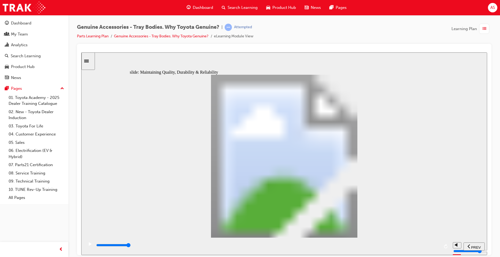
drag, startPoint x: 357, startPoint y: 248, endPoint x: 501, endPoint y: 247, distance: 144.6
click at [488, 247] on html "​true, true, true, false, false, false​ slide: Maintaining Quality, Durability …" at bounding box center [284, 153] width 406 height 202
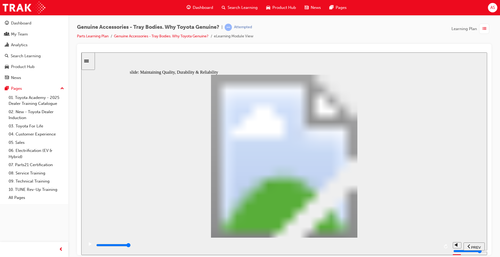
drag, startPoint x: 270, startPoint y: 181, endPoint x: 264, endPoint y: 184, distance: 7.1
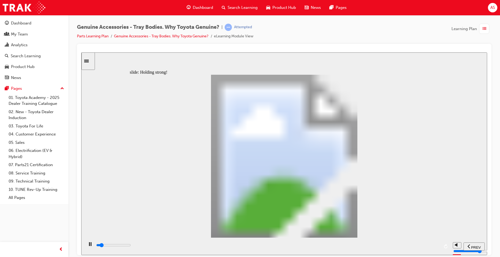
drag, startPoint x: 331, startPoint y: 245, endPoint x: 501, endPoint y: 257, distance: 171.1
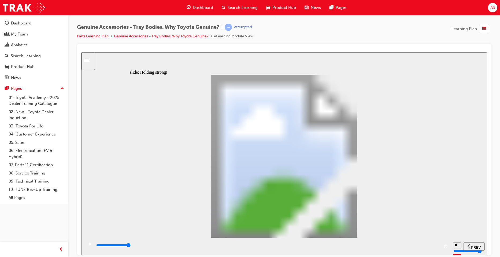
click at [488, 254] on html "​true, true, true, false, false, false​ slide: Holding strong! Love it! So… Rec…" at bounding box center [284, 153] width 406 height 202
drag, startPoint x: 366, startPoint y: 244, endPoint x: 501, endPoint y: 249, distance: 135.1
click at [488, 249] on html "​true, true, true, false, false, false​ slide: Recap - Aftermarket Tray Body Le…" at bounding box center [284, 153] width 406 height 202
type input "12300"
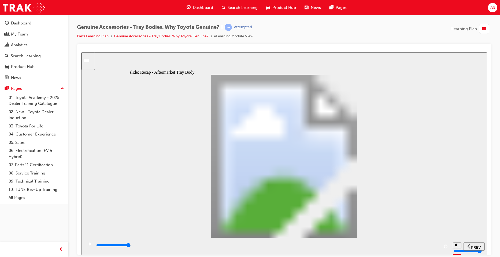
radio input "true"
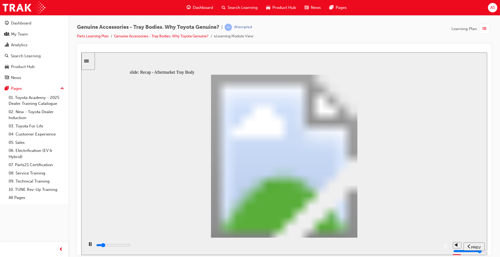
drag, startPoint x: 253, startPoint y: 242, endPoint x: 490, endPoint y: 250, distance: 237.1
click at [488, 250] on html "​true, true, true, false, false, false​ slide: Recap - Aftermarket Tray Body Co…" at bounding box center [284, 153] width 406 height 202
drag, startPoint x: 170, startPoint y: 243, endPoint x: 433, endPoint y: 241, distance: 263.2
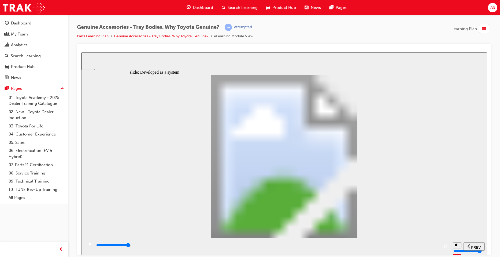
click at [433, 241] on div "playback controls" at bounding box center [267, 245] width 367 height 17
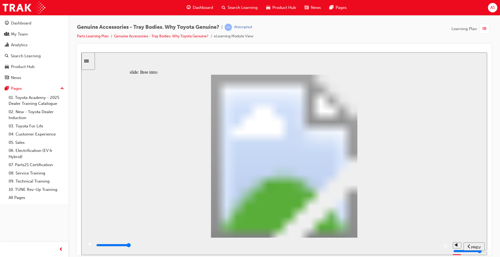
drag, startPoint x: 116, startPoint y: 246, endPoint x: 501, endPoint y: 261, distance: 385.6
click at [488, 254] on html "​true, true, true, true, false, false​ slide: Bree intro Rectangle 1 Bree the b…" at bounding box center [284, 153] width 406 height 202
drag, startPoint x: 341, startPoint y: 243, endPoint x: 501, endPoint y: 243, distance: 160.5
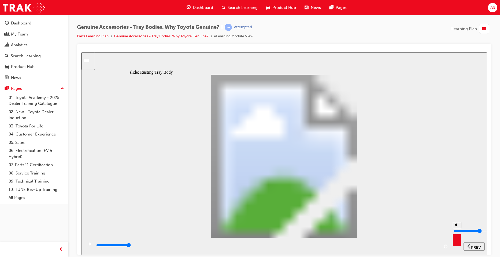
click at [488, 243] on html "​true, true, true, true, false, false​ slide: Rusting Tray Body Rectangle Remem…" at bounding box center [284, 153] width 406 height 202
drag, startPoint x: 330, startPoint y: 248, endPoint x: 501, endPoint y: 257, distance: 171.7
click at [488, 254] on html "​true, true, true, true, false, false​ slide: Rusting Tray Body Vehicle has bee…" at bounding box center [284, 153] width 406 height 202
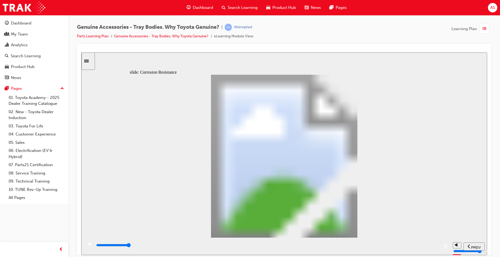
drag, startPoint x: 330, startPoint y: 244, endPoint x: 501, endPoint y: 240, distance: 171.5
click at [488, 240] on html "​true, true, true, true, false, false​ slide: Corrosion Resistance Rectangle 1 …" at bounding box center [284, 153] width 406 height 202
drag, startPoint x: 273, startPoint y: 245, endPoint x: 501, endPoint y: 247, distance: 227.8
click at [488, 247] on html "​true, true, true, true, false, false​ slide: Neutral Salt Spray Test Rectangle…" at bounding box center [284, 153] width 406 height 202
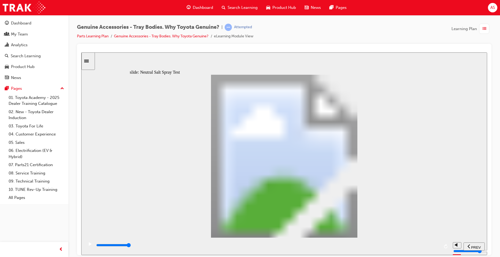
type input "0"
type input "1"
type input "500"
type input "2"
type input "600"
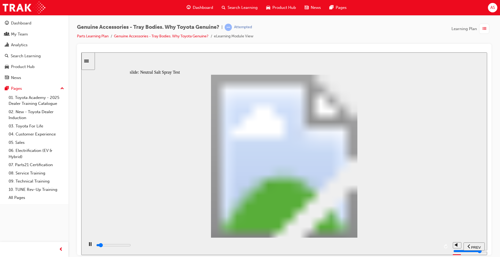
type input "3"
type input "600"
type input "4"
type input "0"
type input "7"
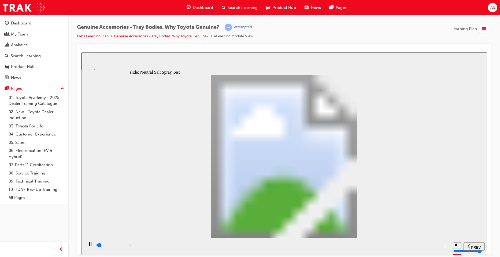
type input "300"
type input "6"
type input "700"
type input "7"
type input "0"
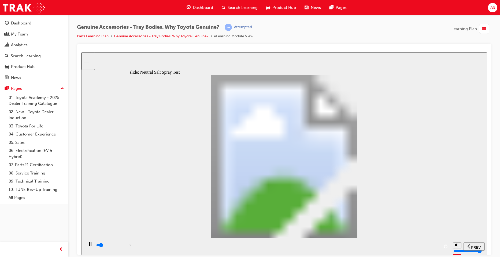
type input "8"
type input "700"
type input "7"
type input "1400"
type input "6"
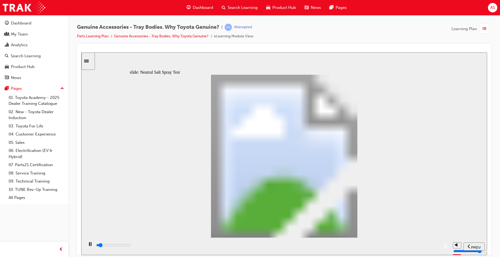
type input "1400"
type input "5"
type input "1500"
type input "4"
type input "1500"
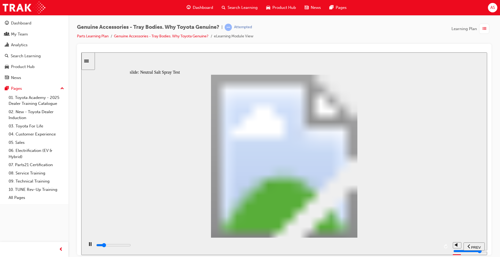
type input "3"
type input "1700"
type input "2"
type input "2300"
type input "1"
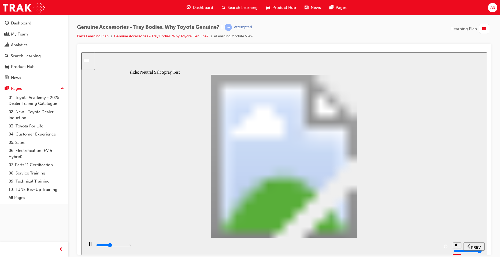
type input "2400"
type input "0"
type input "2700"
type input "1"
type input "2800"
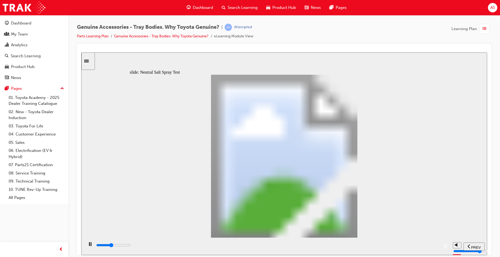
type input "2"
type input "2900"
type input "3"
type input "3000"
type input "4"
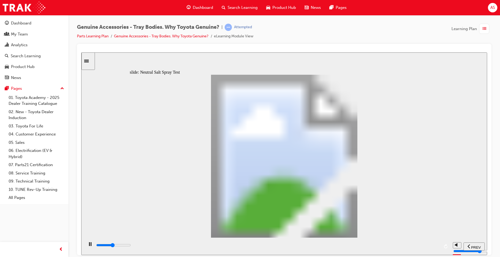
type input "3100"
type input "5"
type input "2500"
type input "6"
type input "2600"
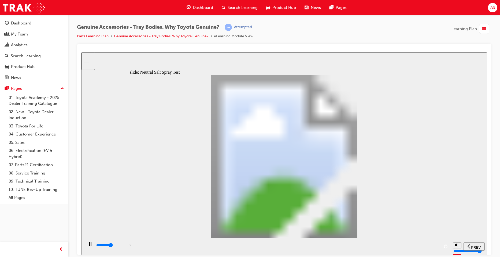
type input "7"
type input "2000"
type input "8"
drag, startPoint x: 183, startPoint y: 184, endPoint x: 346, endPoint y: 184, distance: 163.1
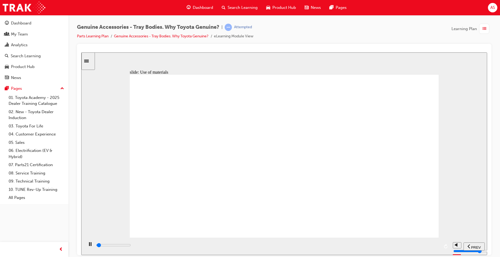
drag, startPoint x: 120, startPoint y: 243, endPoint x: 501, endPoint y: 239, distance: 380.8
click at [488, 239] on html "​true, true, true, true, false, false​ slide: Use of materials Click the magnif…" at bounding box center [284, 153] width 406 height 202
drag, startPoint x: 137, startPoint y: 246, endPoint x: 501, endPoint y: 252, distance: 364.2
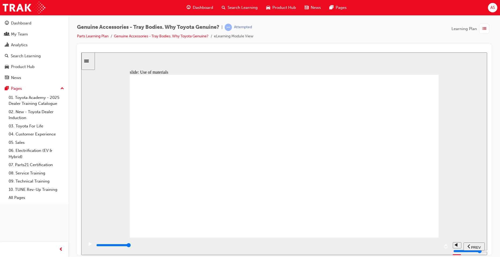
click at [488, 252] on html "​true, true, true, true, false, false​ slide: Use of materials Rectangle Rectan…" at bounding box center [284, 153] width 406 height 202
drag, startPoint x: 142, startPoint y: 248, endPoint x: 479, endPoint y: 197, distance: 340.0
click at [488, 254] on html "​true, true, true, true, false, false​ slide: Use of materials Rectangle Rectan…" at bounding box center [284, 153] width 406 height 202
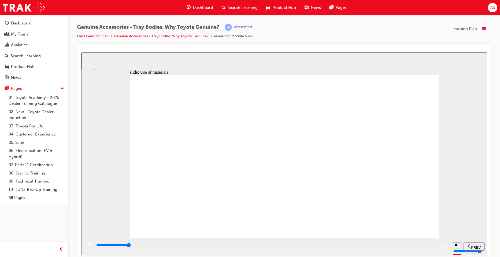
drag, startPoint x: 242, startPoint y: 244, endPoint x: 501, endPoint y: 263, distance: 259.9
click at [488, 254] on html "​true, true, true, true, false, false​ slide: Use of materials Rectangle Rectan…" at bounding box center [284, 153] width 406 height 202
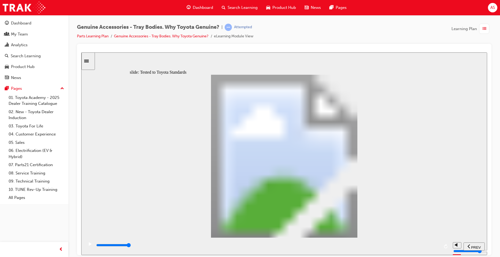
drag, startPoint x: 339, startPoint y: 246, endPoint x: 454, endPoint y: 222, distance: 117.4
click at [488, 235] on html "​true, true, true, true, false, false​ slide: Tested to Toyota Standards Rectan…" at bounding box center [284, 153] width 406 height 202
drag, startPoint x: 328, startPoint y: 246, endPoint x: 501, endPoint y: 249, distance: 173.6
click at [488, 249] on html "​true, true, true, true, false, false​ slide: Recap - Aftermarket Tray Body Let…" at bounding box center [284, 153] width 406 height 202
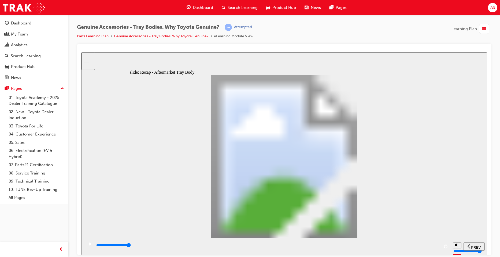
type input "13400"
radio input "true"
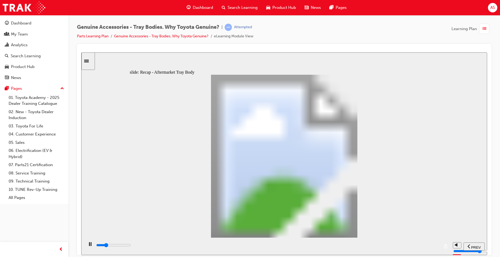
drag, startPoint x: 216, startPoint y: 244, endPoint x: 501, endPoint y: 253, distance: 285.1
click at [488, 253] on html "​true, true, true, true, false, false​ slide: Recap - Aftermarket Tray Body Con…" at bounding box center [284, 153] width 406 height 202
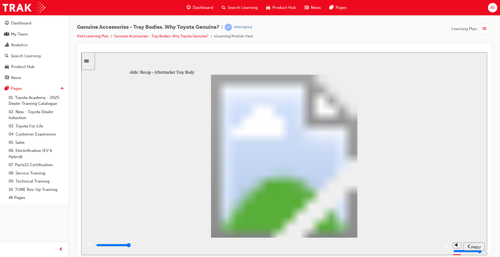
drag, startPoint x: 301, startPoint y: 247, endPoint x: 485, endPoint y: 201, distance: 189.6
click at [488, 234] on html "​true, true, true, true, false, false​ slide: Think about this So… Rectangle 1 …" at bounding box center [284, 153] width 406 height 202
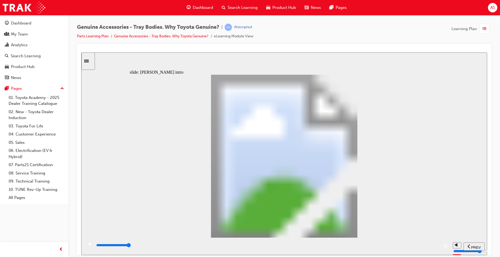
drag, startPoint x: 279, startPoint y: 246, endPoint x: 501, endPoint y: 249, distance: 221.9
click at [488, 249] on html "​true, true, true, true, true, false​ slide: [PERSON_NAME] intro Rectangle 1 [P…" at bounding box center [284, 153] width 406 height 202
drag, startPoint x: 344, startPoint y: 245, endPoint x: 498, endPoint y: 241, distance: 154.1
click at [488, 241] on html "​true, true, true, true, true, false​ slide: Mining Case Study [PERSON_NAME] th…" at bounding box center [284, 153] width 406 height 202
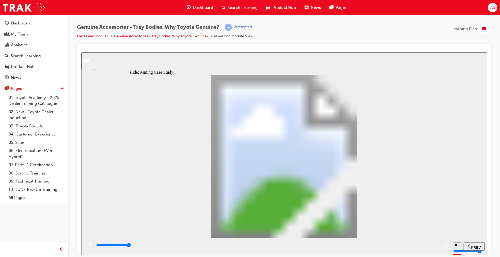
drag, startPoint x: 350, startPoint y: 245, endPoint x: 501, endPoint y: 243, distance: 150.8
click at [488, 243] on html "​true, true, true, true, true, false​ slide: Mining Case Study Rectangle 1 AFTE…" at bounding box center [284, 153] width 406 height 202
type input "24100"
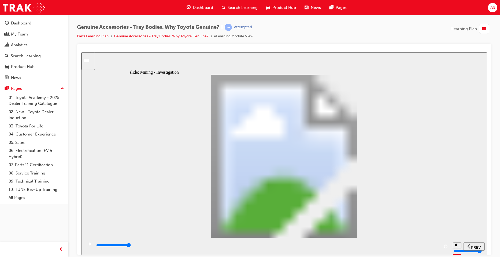
drag, startPoint x: 288, startPoint y: 248, endPoint x: 494, endPoint y: 258, distance: 206.3
click at [488, 254] on html "​true, true, true, true, true, false​ slide: Mining - Investigation FIELD REPOR…" at bounding box center [284, 153] width 406 height 202
drag, startPoint x: 449, startPoint y: 197, endPoint x: 455, endPoint y: 199, distance: 5.3
click at [454, 199] on div "slide: Mining - Investigation FIELD REPORT: Line 1 Line 2 Line 3 Line 4 Rectang…" at bounding box center [284, 153] width 406 height 202
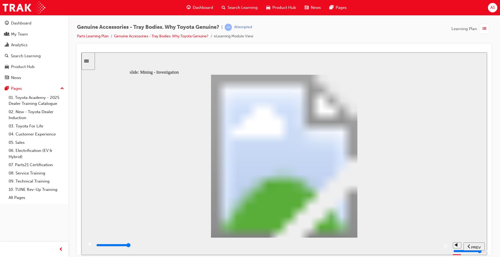
drag, startPoint x: 355, startPoint y: 244, endPoint x: 482, endPoint y: 215, distance: 130.7
click at [488, 223] on html "​true, true, true, true, true, false​ slide: Mining - Investigation Rectangle 1…" at bounding box center [284, 153] width 406 height 202
drag, startPoint x: 257, startPoint y: 246, endPoint x: 500, endPoint y: 252, distance: 243.7
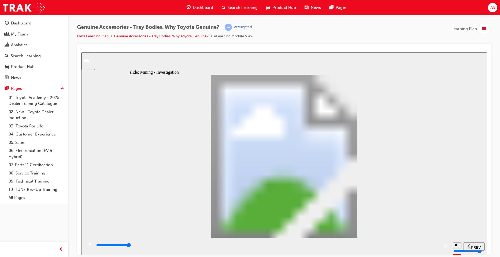
click at [488, 252] on html "​true, true, true, true, true, false​ slide: Mining - Investigation Rectangle 1…" at bounding box center [284, 153] width 406 height 202
drag, startPoint x: 258, startPoint y: 244, endPoint x: 501, endPoint y: 180, distance: 251.2
click at [488, 180] on html "​true, true, true, true, true, false​ slide: Mining - Investigation Rectangle 1…" at bounding box center [284, 153] width 406 height 202
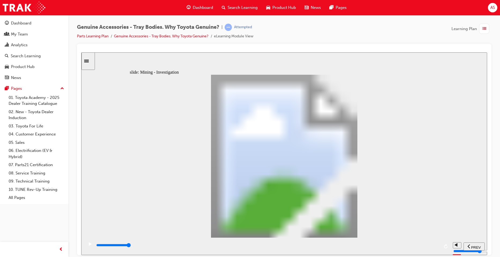
drag, startPoint x: 581, startPoint y: 250, endPoint x: 501, endPoint y: 197, distance: 95.8
click at [488, 197] on html "​true, true, true, true, true, false​ slide: Mining - Investigation Rectangle 1…" at bounding box center [284, 153] width 406 height 202
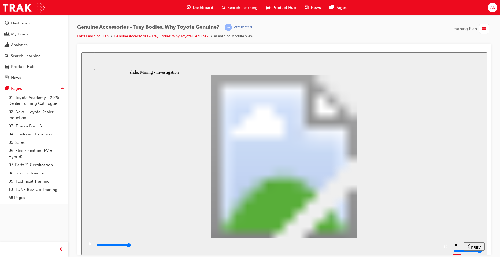
drag, startPoint x: 241, startPoint y: 246, endPoint x: 493, endPoint y: 228, distance: 252.9
click at [488, 228] on html "​true, true, true, true, true, false​ slide: Mining - Investigation Rectangle 1…" at bounding box center [284, 153] width 406 height 202
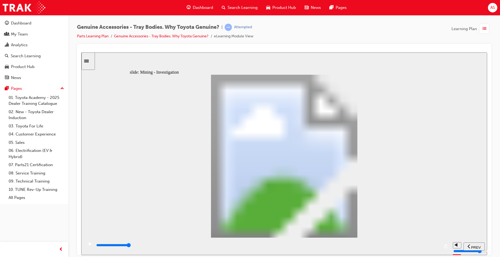
drag, startPoint x: 381, startPoint y: 244, endPoint x: 501, endPoint y: 233, distance: 120.4
click at [488, 233] on html "​true, true, true, true, true, false​ slide: Mining Case Study - Outcome Great …" at bounding box center [284, 153] width 406 height 202
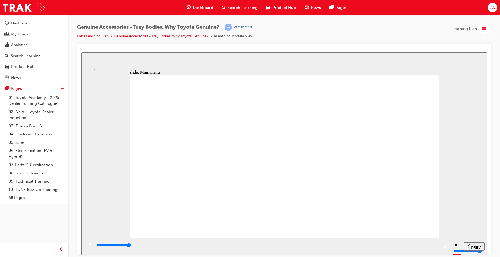
drag, startPoint x: 228, startPoint y: 244, endPoint x: 501, endPoint y: 250, distance: 272.9
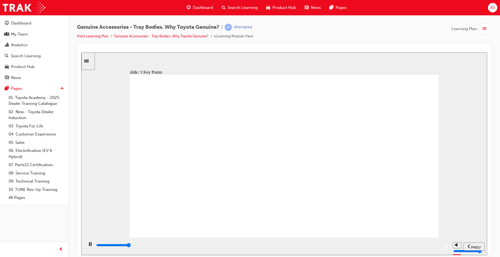
click at [488, 250] on html "​true, true, true, true, true, true​ slide: 3 Key Points 3 key points to suppor…" at bounding box center [284, 153] width 406 height 202
drag, startPoint x: 350, startPoint y: 190, endPoint x: 359, endPoint y: 192, distance: 9.0
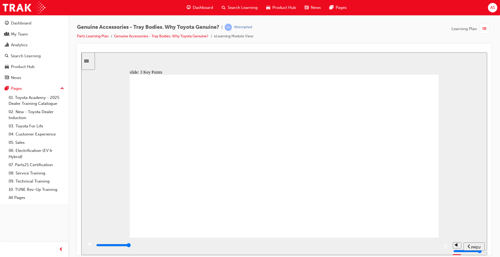
drag, startPoint x: 248, startPoint y: 243, endPoint x: 497, endPoint y: 248, distance: 248.5
click at [488, 248] on html "​true, true, true, true, true, true​ slide: 3 Key Points Oval 4 Oval 4 Sweet! N…" at bounding box center [284, 153] width 406 height 202
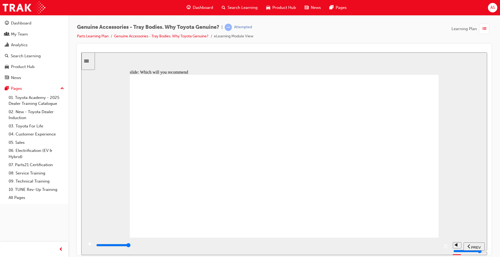
drag, startPoint x: 208, startPoint y: 248, endPoint x: 488, endPoint y: 248, distance: 279.9
click at [488, 248] on html "​true, true, true, true, true, true​ slide: Which will you recommend So… which …" at bounding box center [284, 153] width 406 height 202
type input "9000"
drag, startPoint x: 283, startPoint y: 244, endPoint x: 446, endPoint y: 252, distance: 163.3
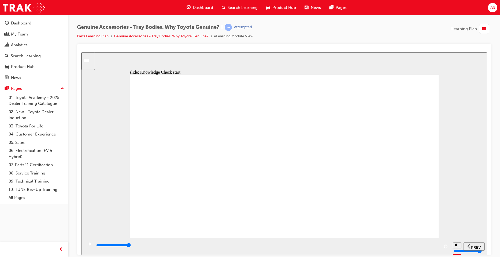
click at [445, 252] on div "playback controls" at bounding box center [267, 245] width 367 height 17
